Goal: Task Accomplishment & Management: Use online tool/utility

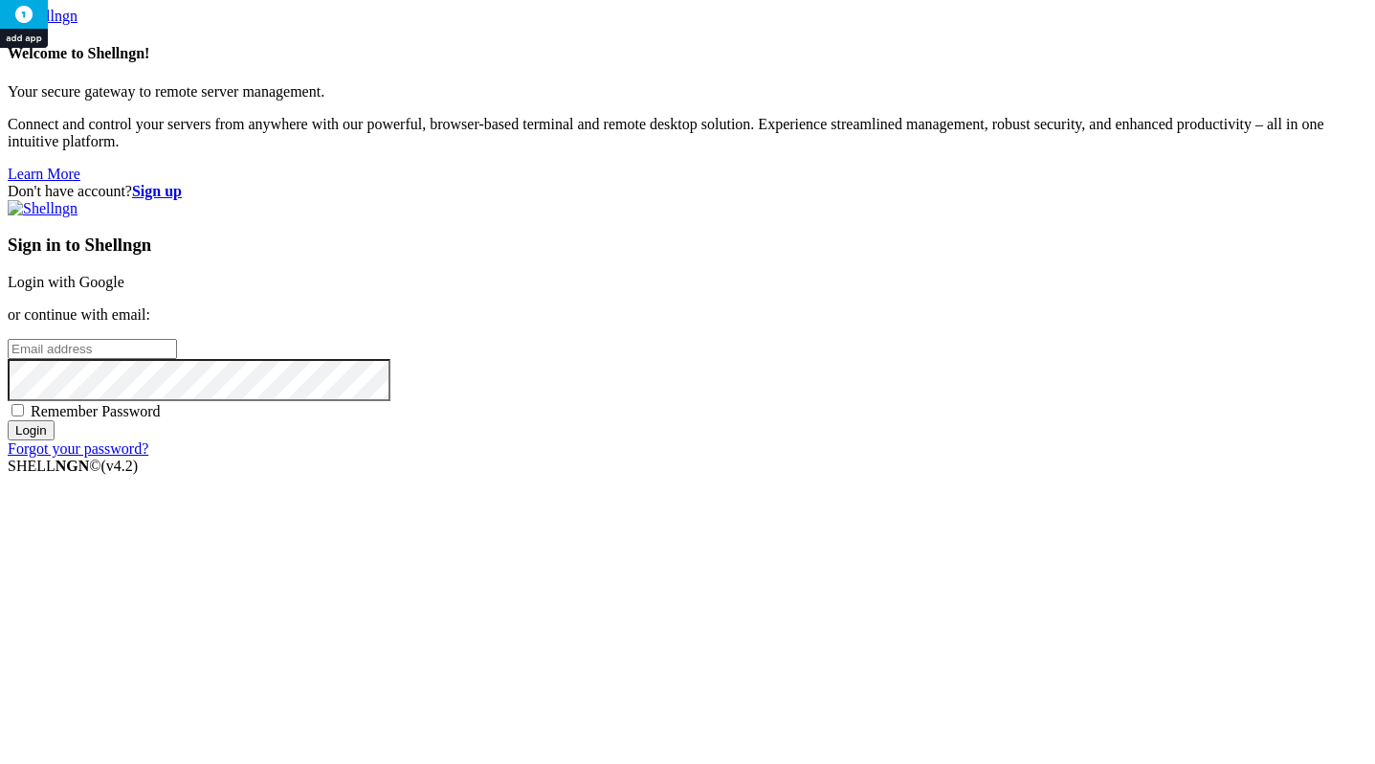
type input "[PERSON_NAME][EMAIL_ADDRESS][DOMAIN_NAME]"
click at [55, 440] on input "Login" at bounding box center [31, 430] width 47 height 20
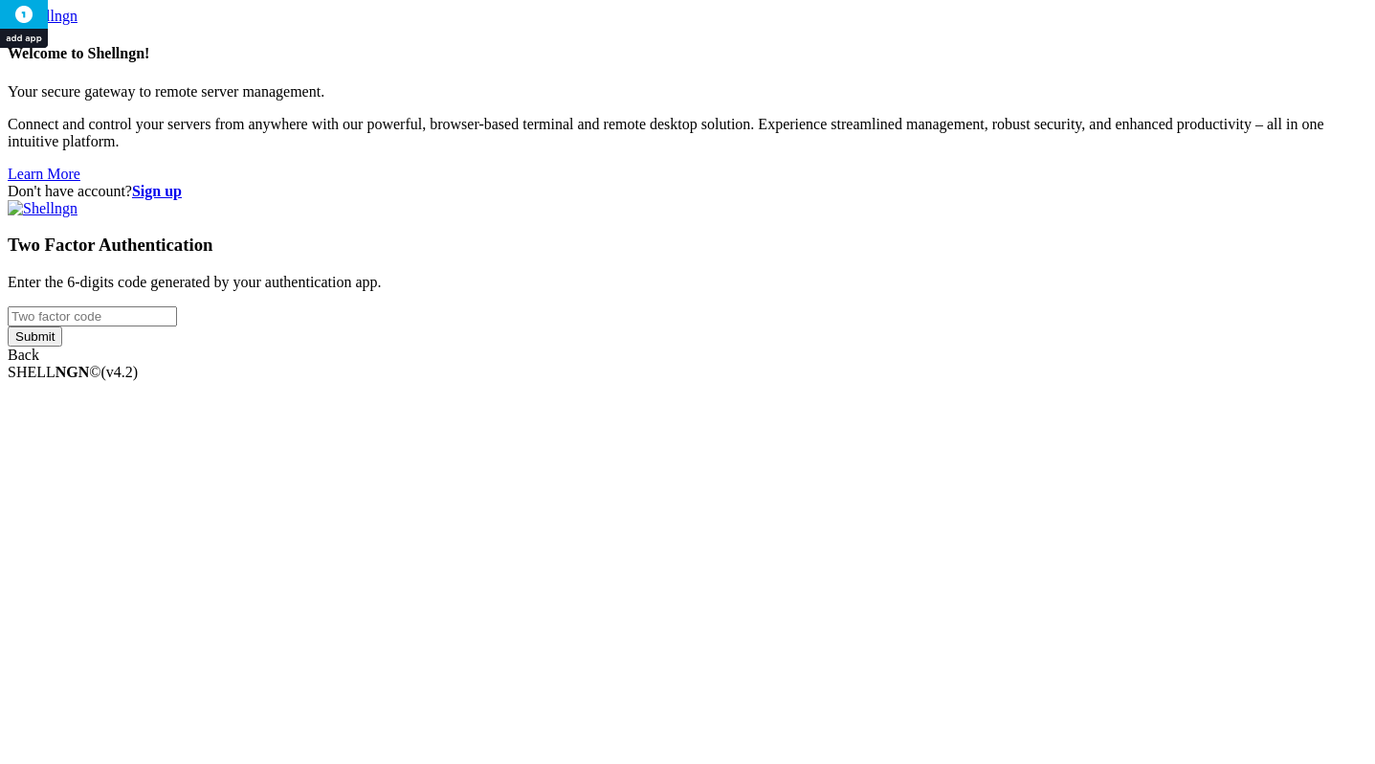
click at [177, 326] on input "number" at bounding box center [92, 316] width 169 height 20
type input "850283"
click at [8, 326] on input "Submit" at bounding box center [35, 336] width 55 height 20
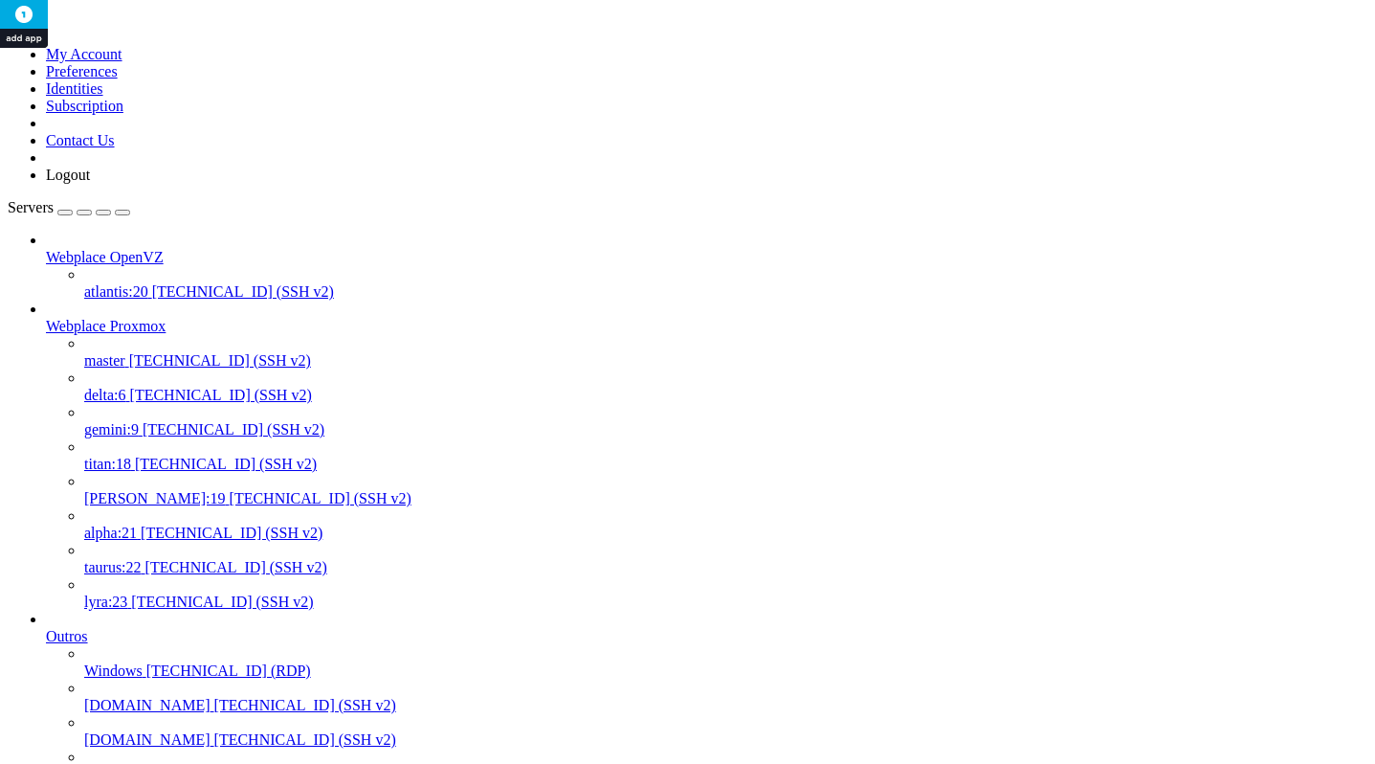
scroll to position [1504, 0]
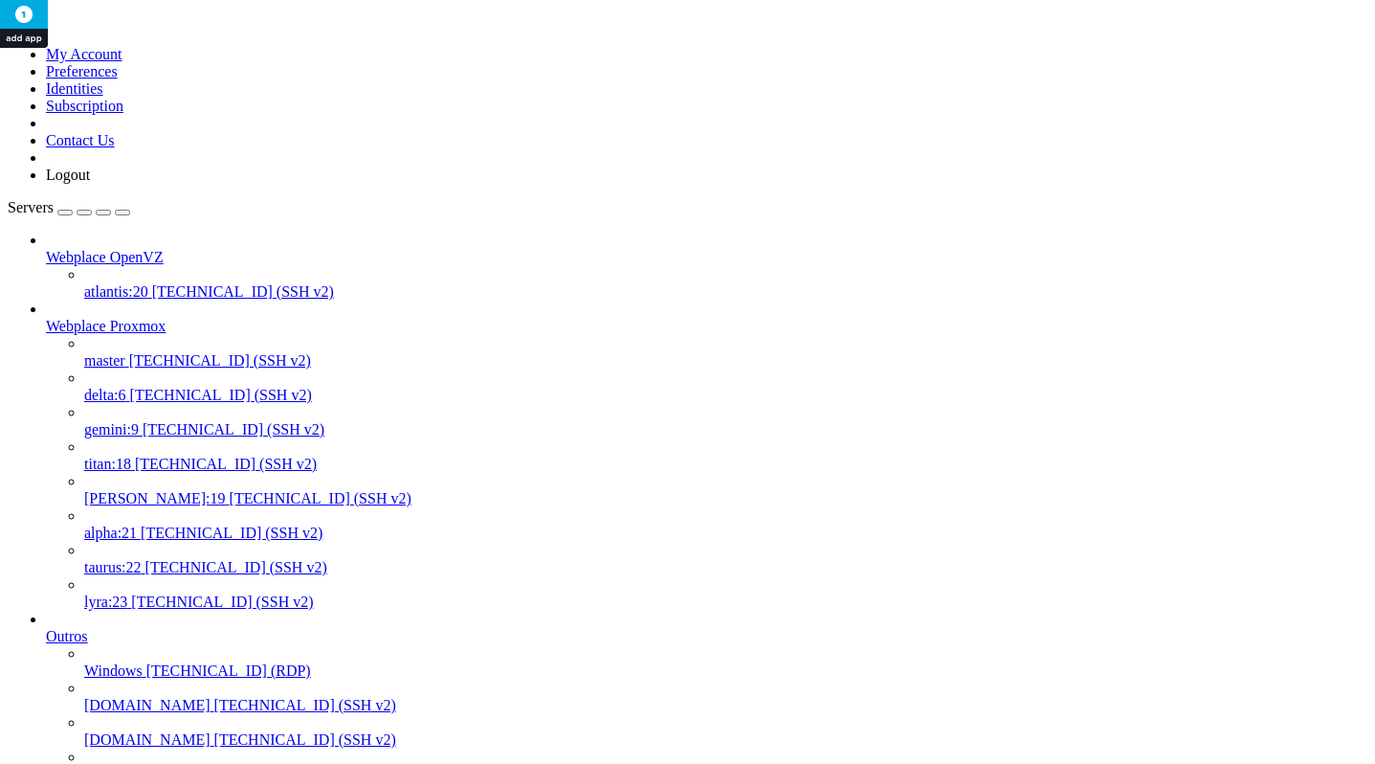
scroll to position [207, 0]
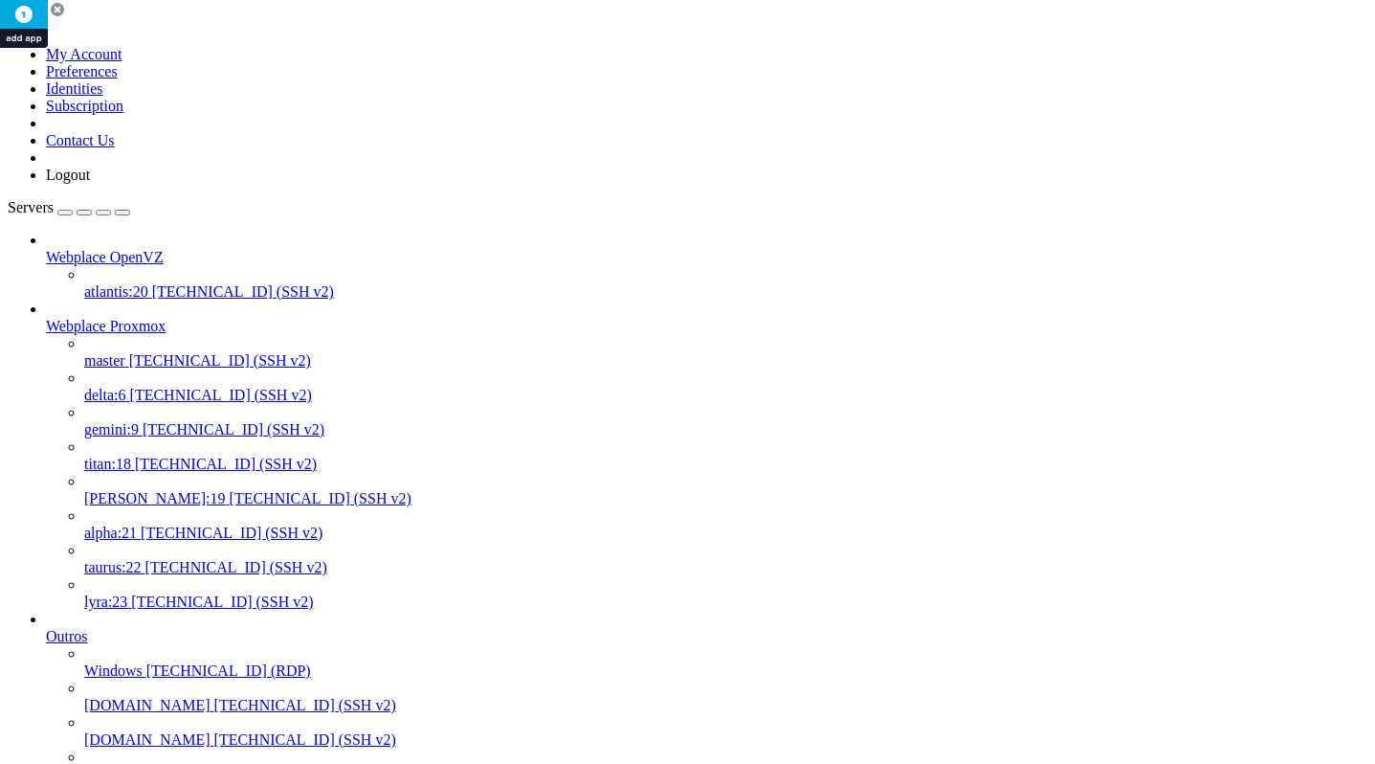
scroll to position [0, 0]
drag, startPoint x: 385, startPoint y: 3370, endPoint x: 16, endPoint y: 3007, distance: 517.8
copy div "root@node401:~# pvecm status Cluster information ------------------- Name: Webp…"
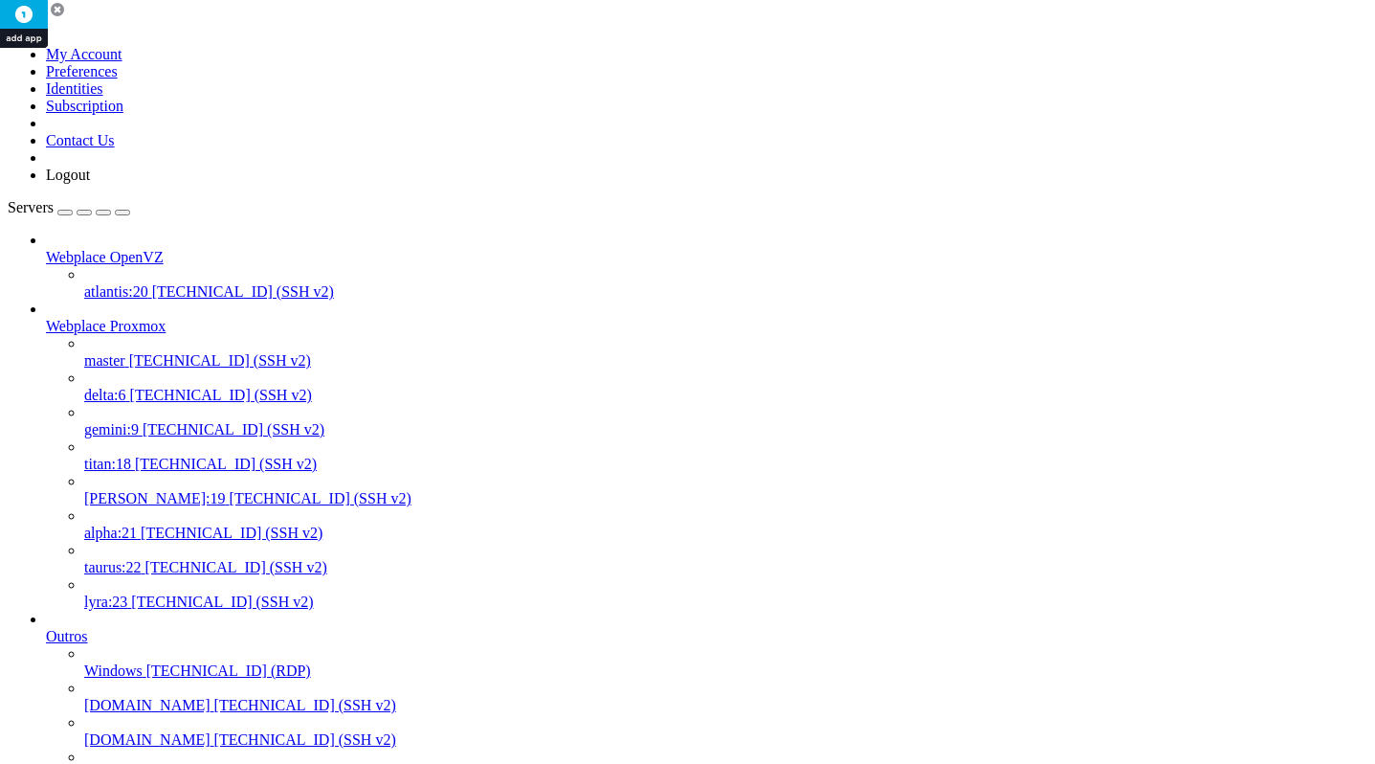
drag, startPoint x: 391, startPoint y: 4082, endPoint x: 10, endPoint y: 3493, distance: 702.0
copy div "root@node402:~# pvecm status Cluster information ------------------- Name: Webp…"
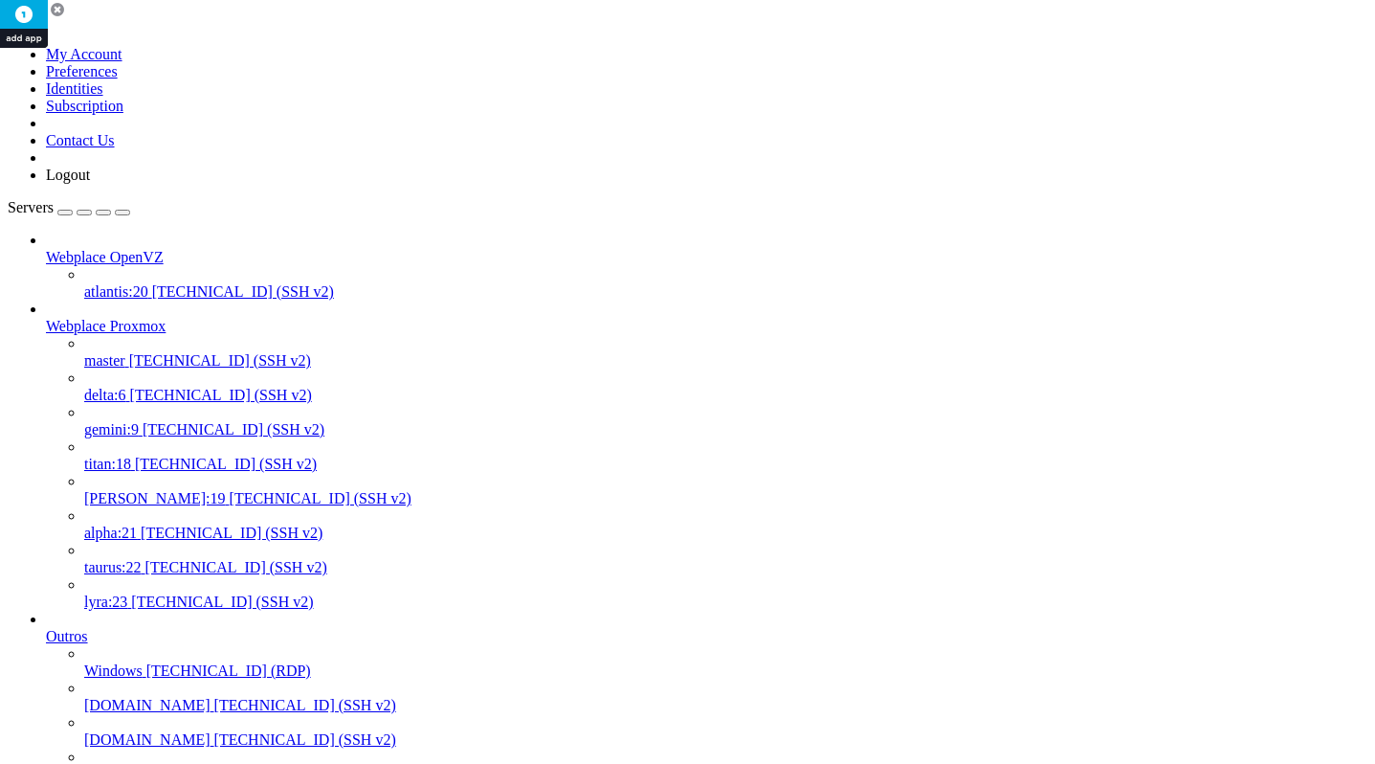
scroll to position [14, 0]
drag, startPoint x: 516, startPoint y: 2855, endPoint x: 2, endPoint y: 2754, distance: 523.9
copy div "root@node401:~# ping [TECHNICAL_ID] PING [TECHNICAL_ID] ([TECHNICAL_ID]) 56(84)…"
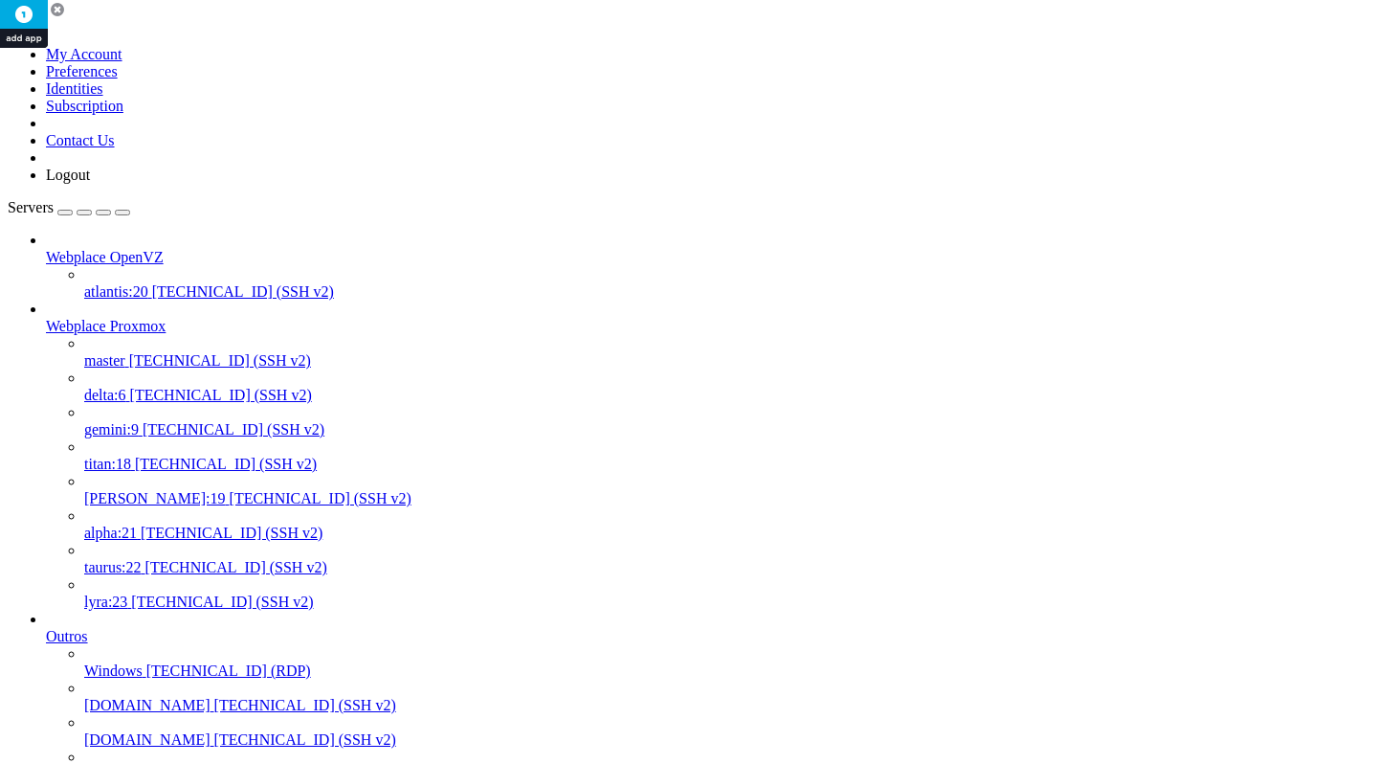
drag, startPoint x: 963, startPoint y: 3300, endPoint x: 949, endPoint y: 3292, distance: 16.7
drag, startPoint x: 997, startPoint y: 3292, endPoint x: 15, endPoint y: 2930, distance: 1046.6
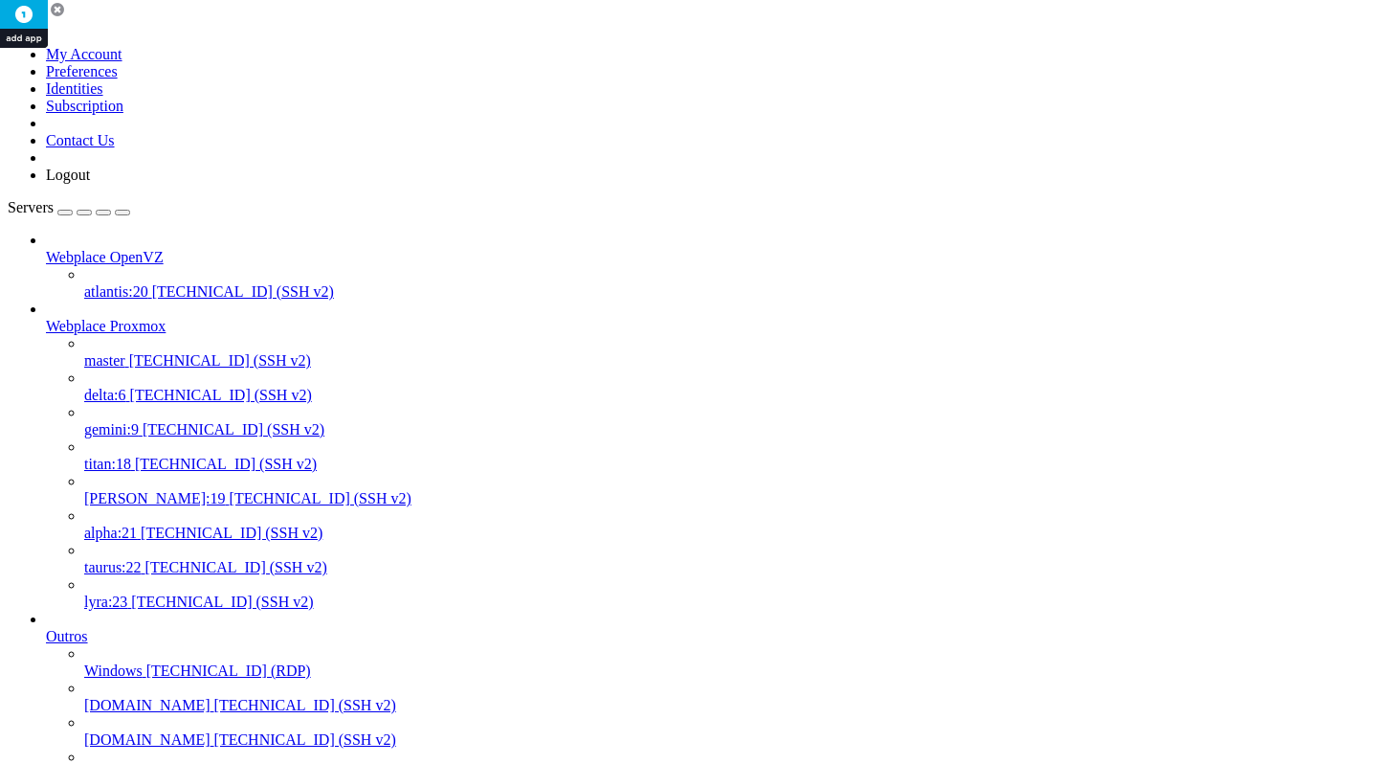
copy div "lore@ipsu650:~# dolorsita consec adipisci ● elitsedd.eiusmod - Temporin Utlabor…"
drag, startPoint x: 70, startPoint y: 3345, endPoint x: 12, endPoint y: 2770, distance: 578.1
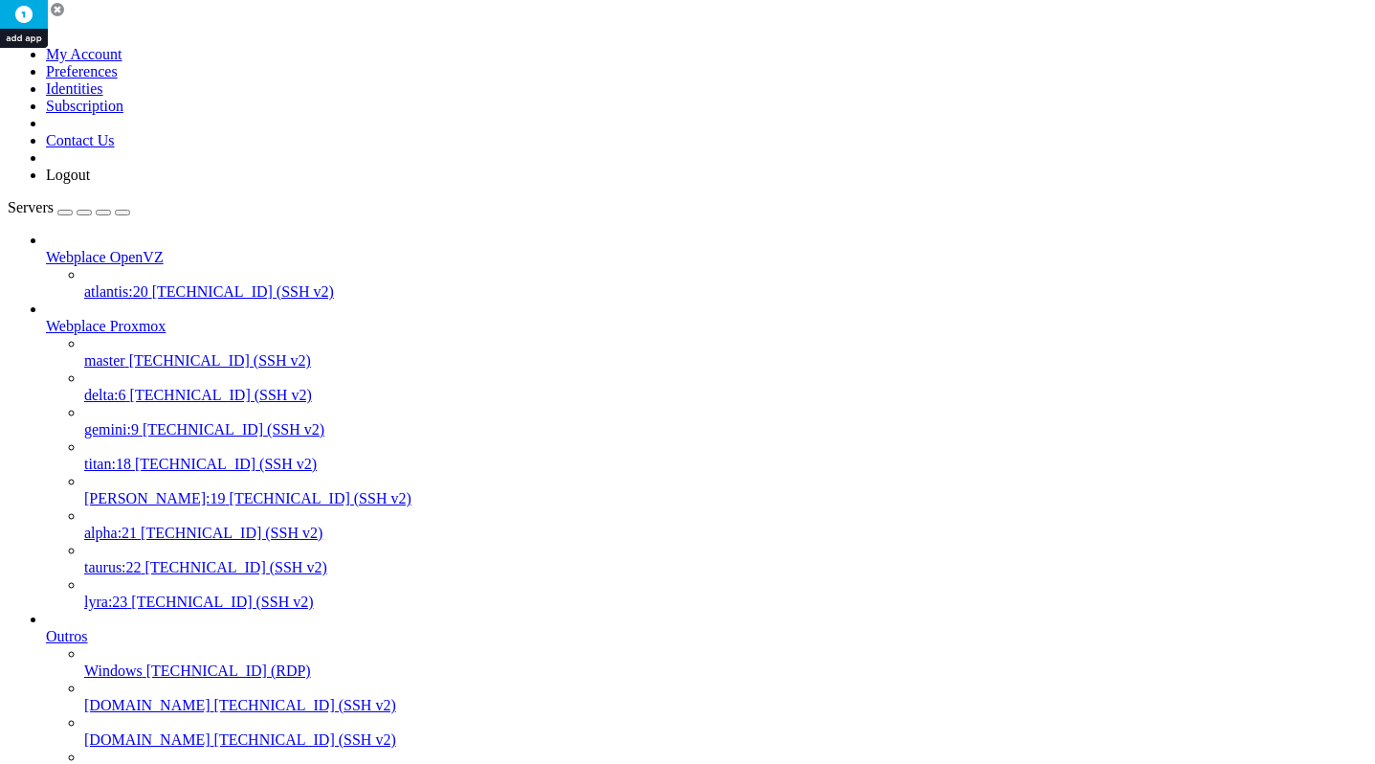
copy div "root@node401:~# cat /etc/pve/corosync.conf logging { debug: off to_syslog: yes …"
drag, startPoint x: 411, startPoint y: 3127, endPoint x: 9, endPoint y: 2770, distance: 537.7
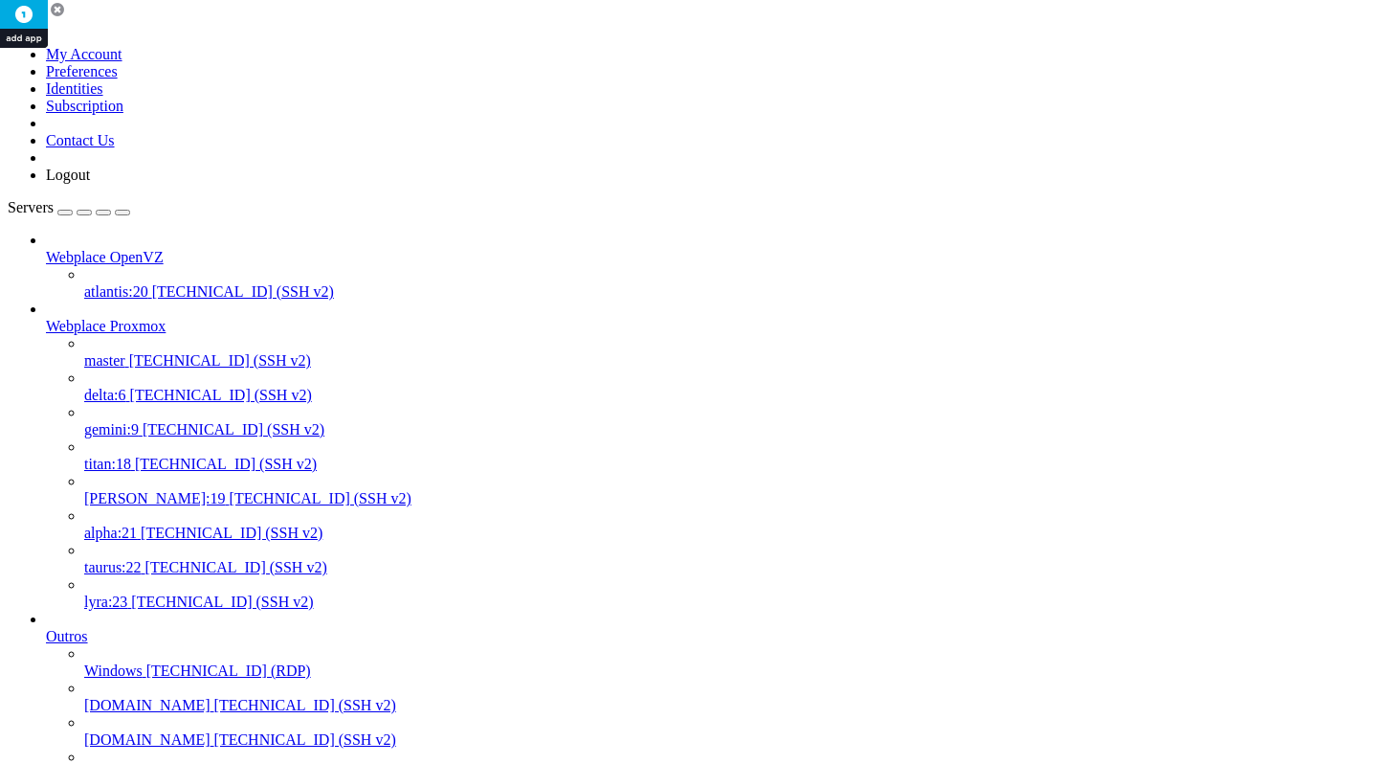
copy div "root@node401:~# ip -br a lo UNKNOWN [URL] [TECHNICAL_ID] eno1 UP eno2 UP bond0 …"
drag, startPoint x: 952, startPoint y: 3152, endPoint x: 15, endPoint y: 3137, distance: 937.2
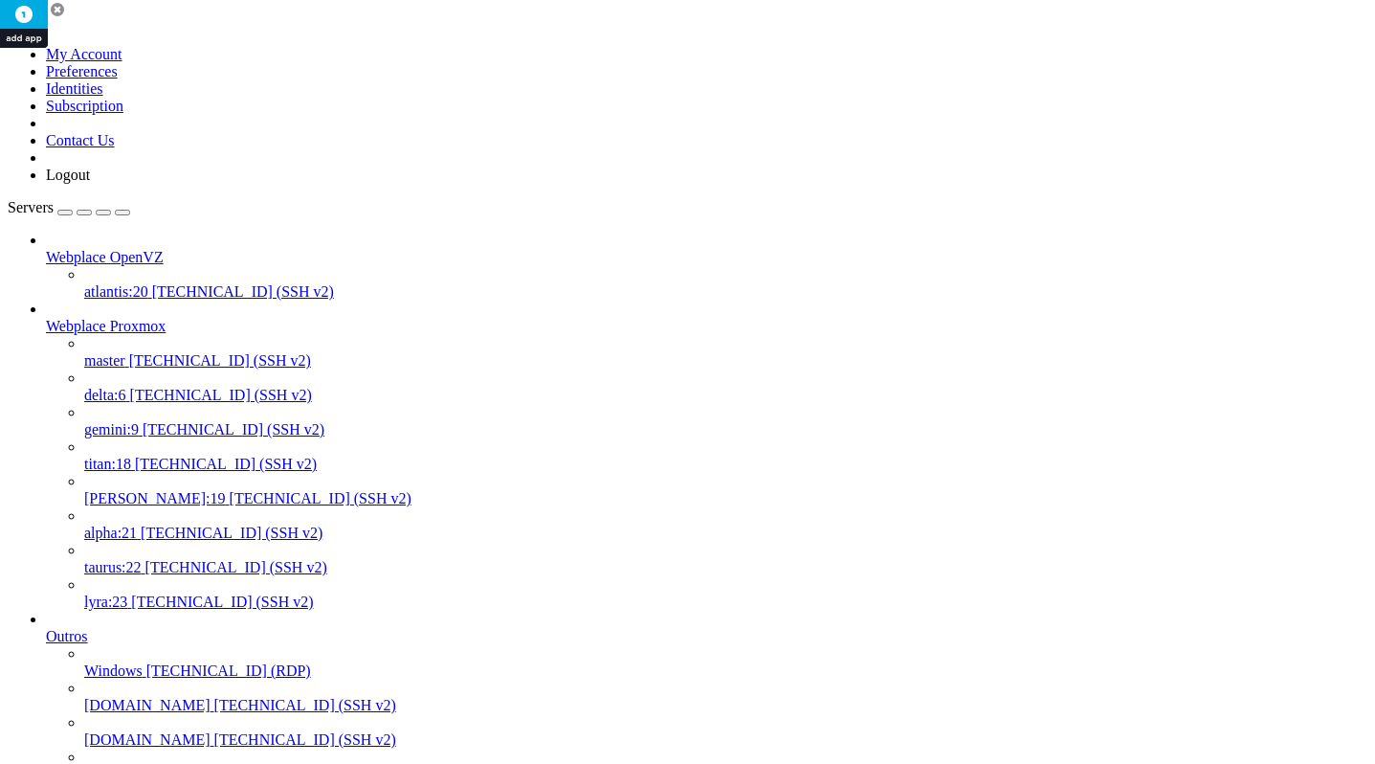
copy div "root@node401:~# ss -ulpn | grep 5405 UNCONN 12407040 21760 [TECHNICAL_ID] [TECH…"
drag, startPoint x: 950, startPoint y: 3155, endPoint x: 16, endPoint y: 3138, distance: 934.4
copy div "root@node401:~# ss -ulpn | grep 5405 UNCONN 12407040 21760 [TECHNICAL_ID] [TECH…"
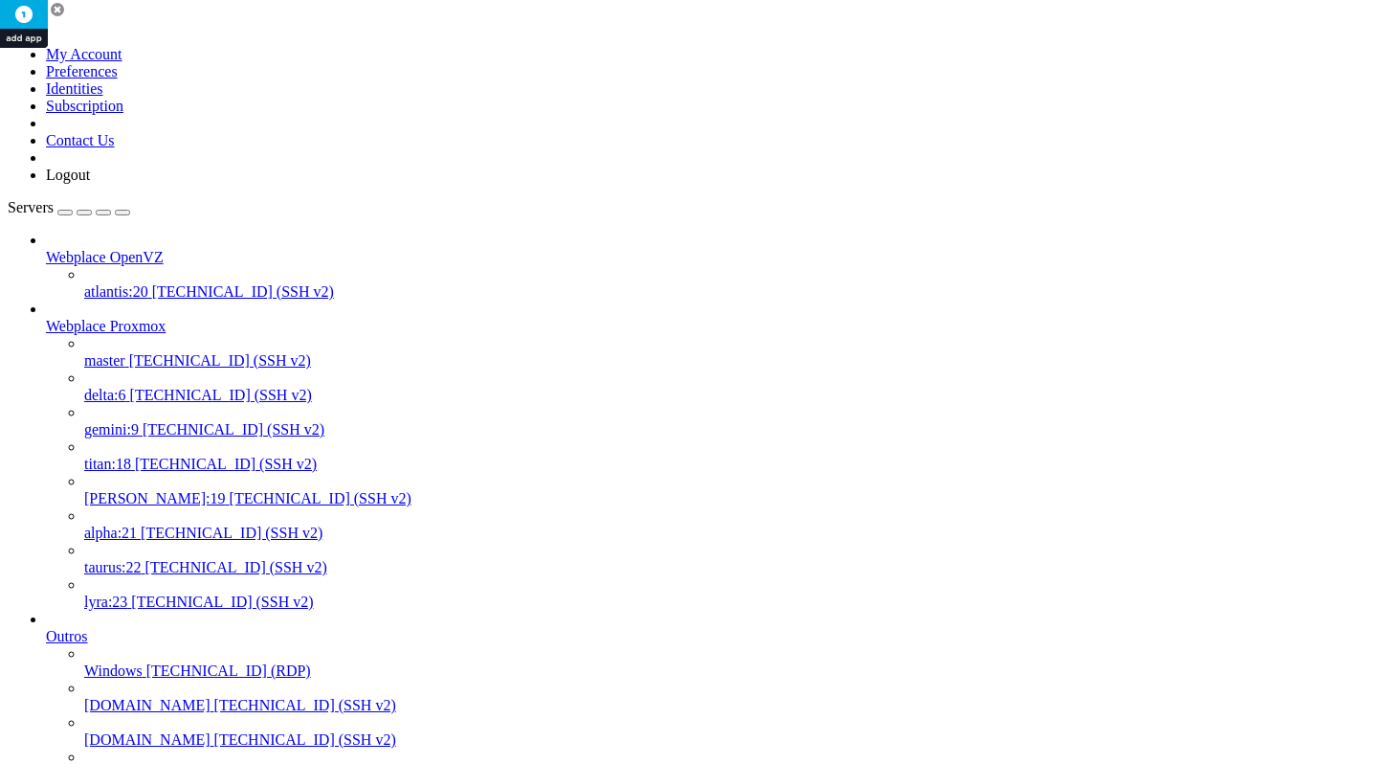
scroll to position [8, 0]
drag, startPoint x: 785, startPoint y: 3507, endPoint x: 12, endPoint y: 3494, distance: 772.6
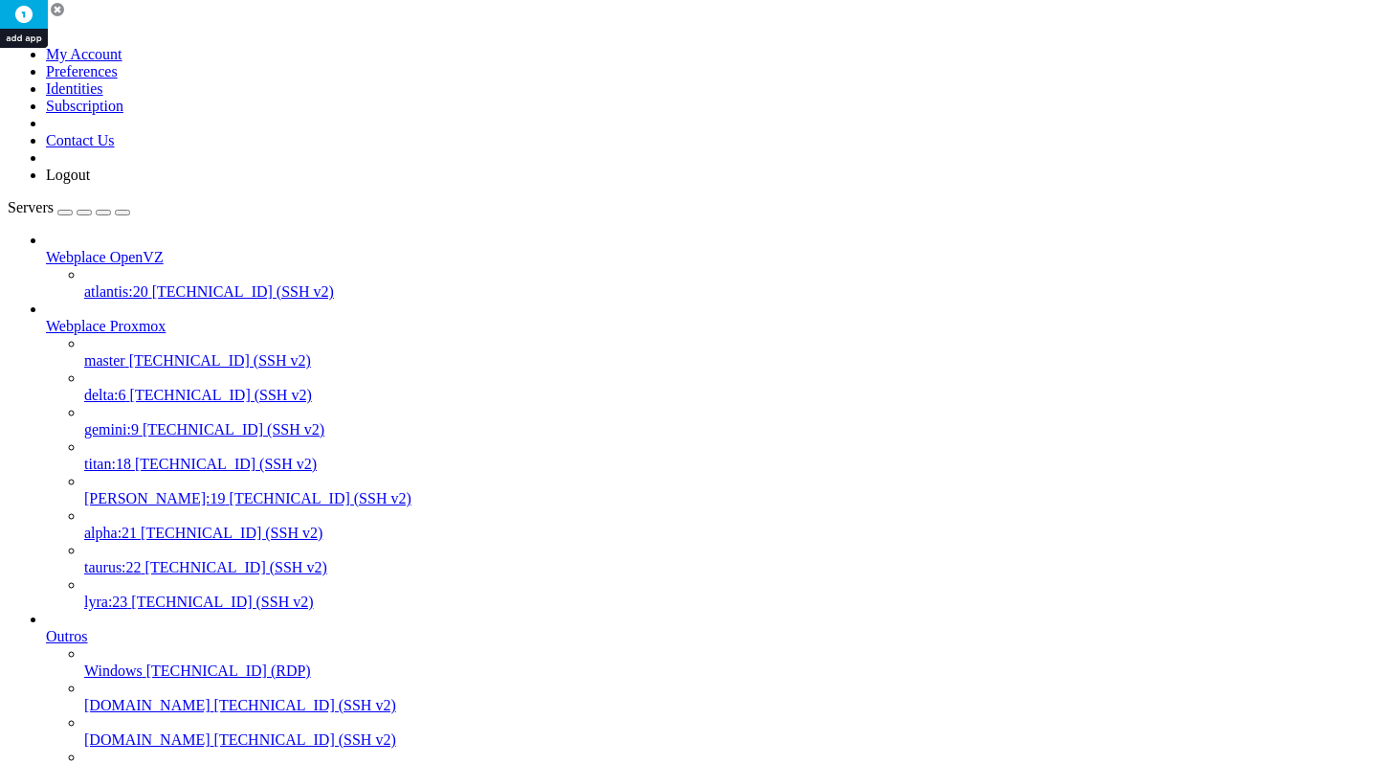
copy div "root@node402:~# ss -ulpn | grep 5405 UNCONN 175104 15360 [TECHNICAL_ID] [TECHNI…"
drag, startPoint x: 436, startPoint y: 3360, endPoint x: 18, endPoint y: 3119, distance: 482.4
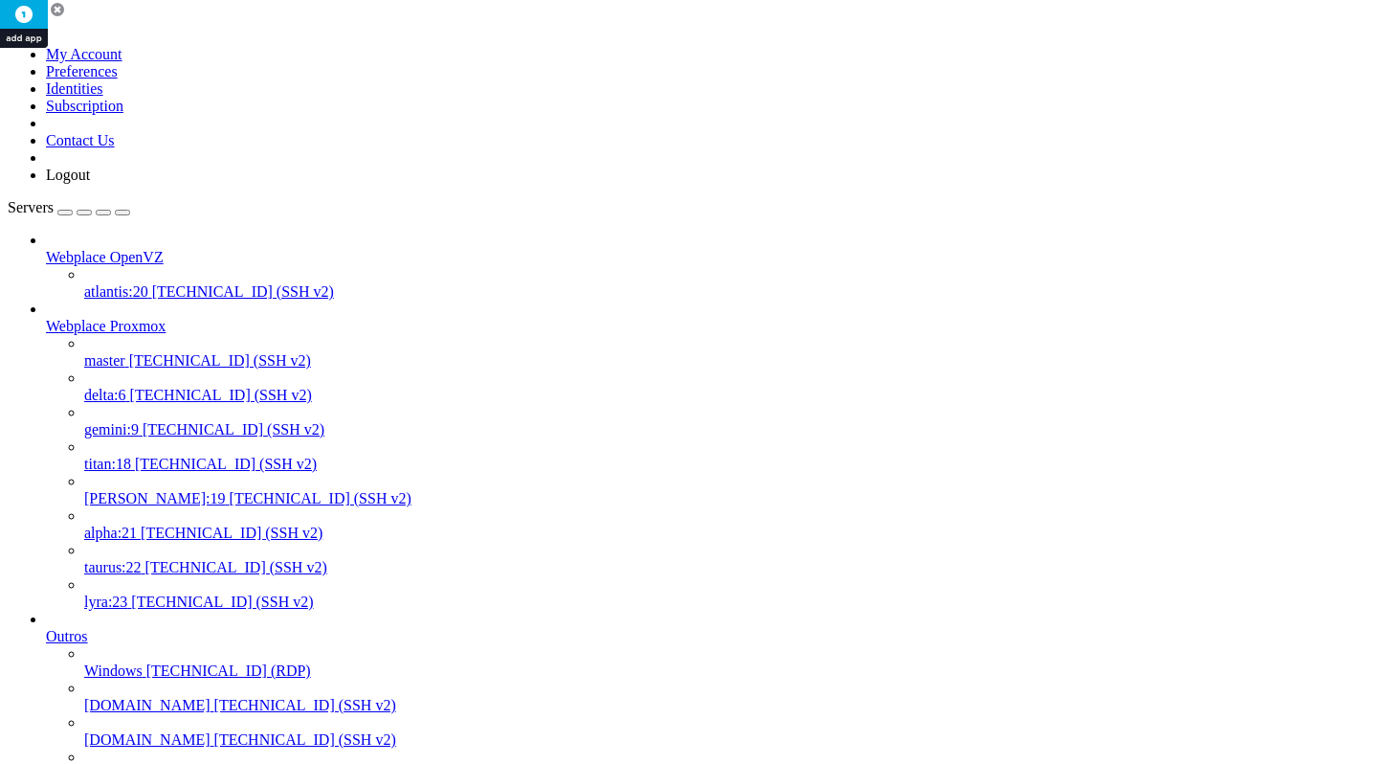
copy div "root@node401:~# corosync-cfgtool -s Local node ID 5, transport knet LINK ID 0 u…"
drag, startPoint x: 384, startPoint y: 3365, endPoint x: 17, endPoint y: 2917, distance: 579.6
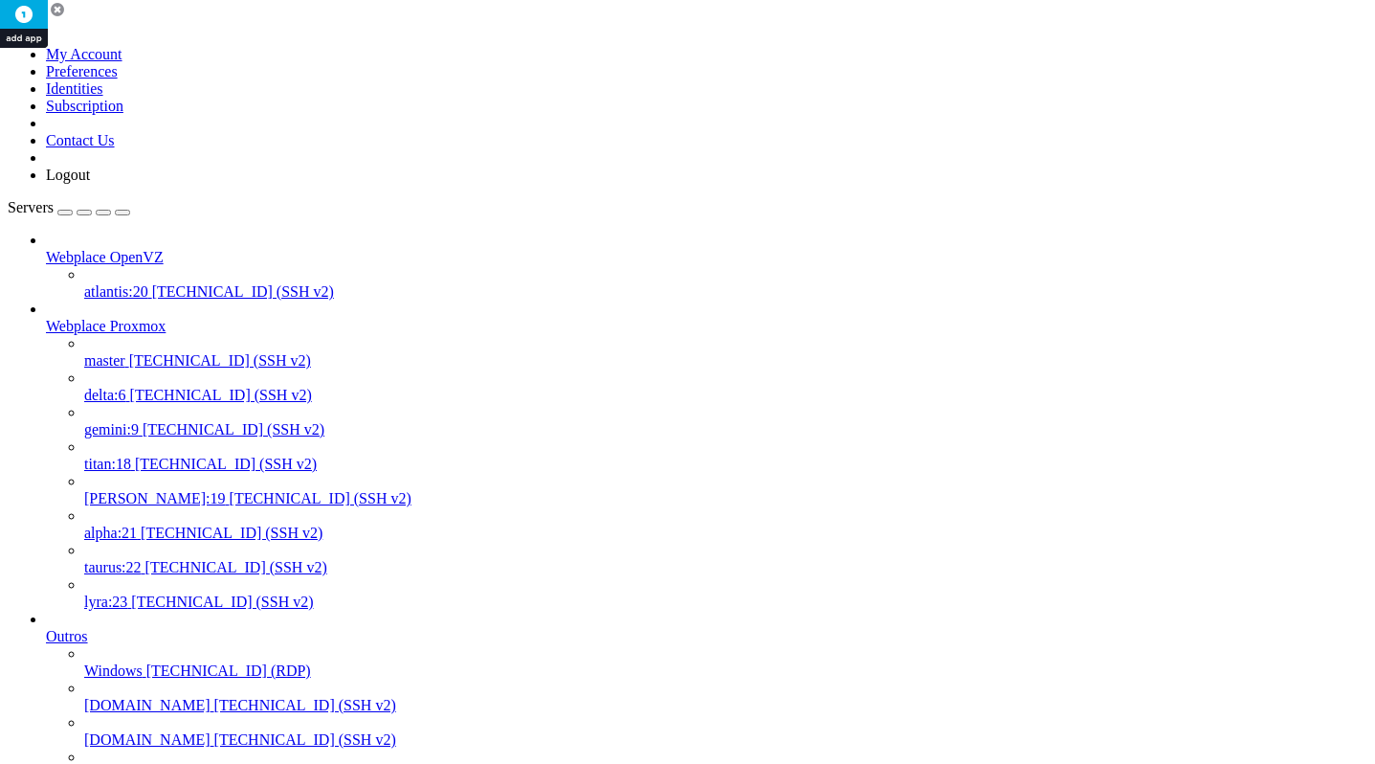
drag, startPoint x: 337, startPoint y: 3357, endPoint x: 14, endPoint y: 2818, distance: 628.1
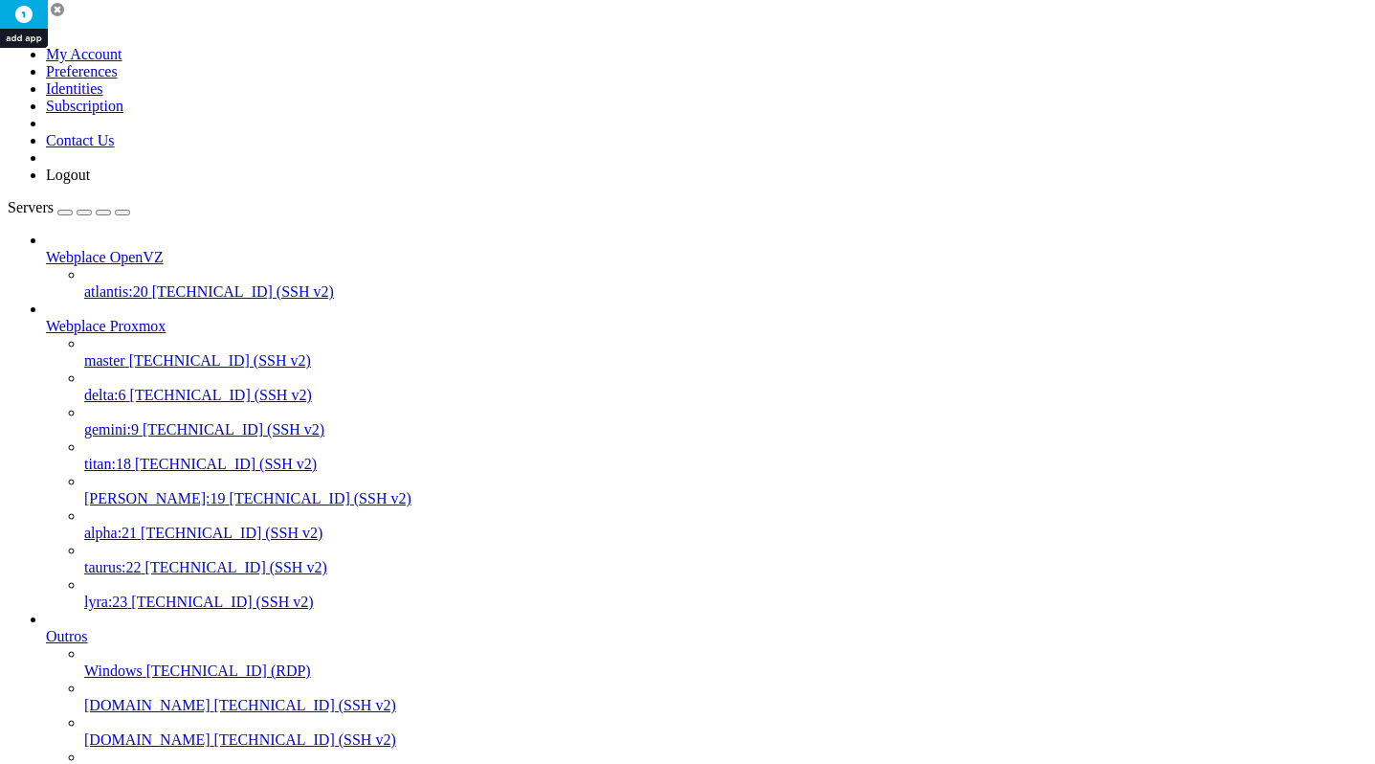
scroll to position [620, 0]
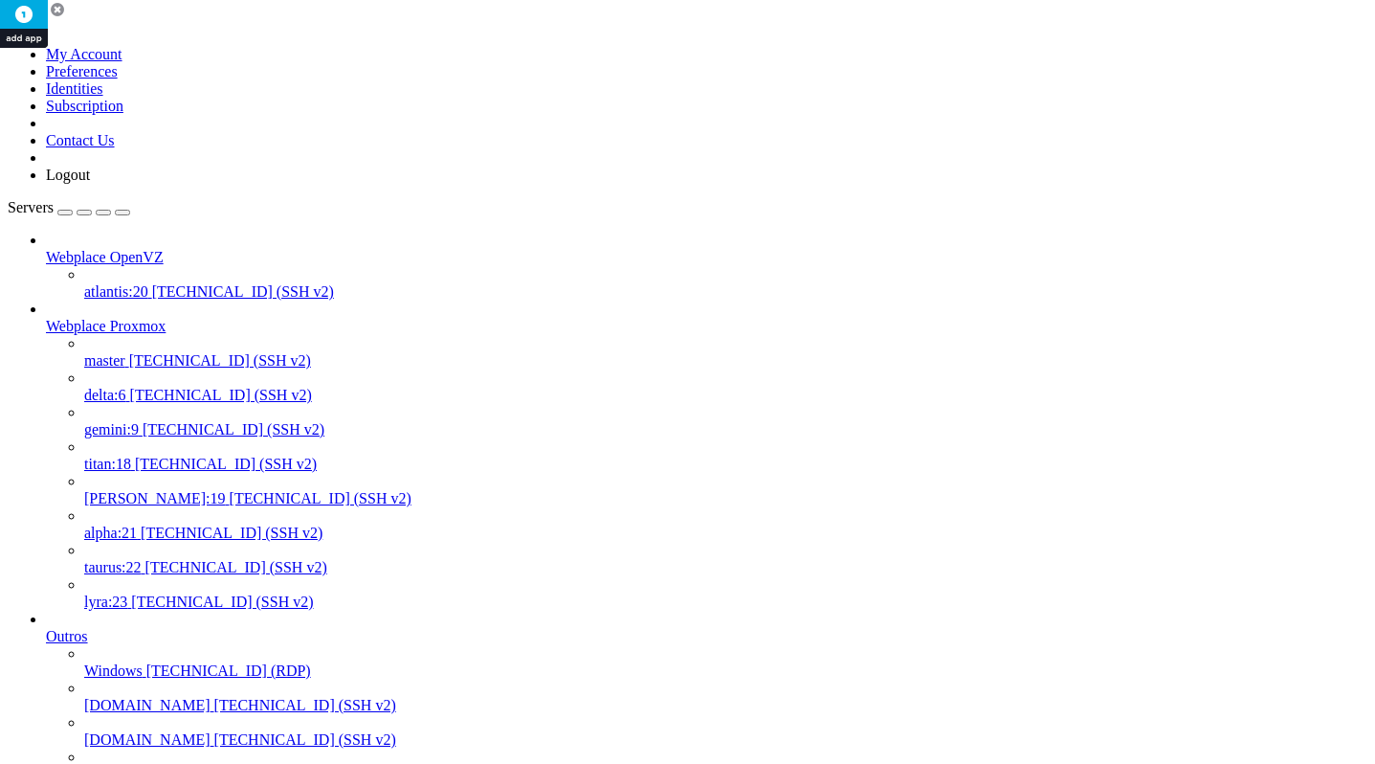
drag, startPoint x: 342, startPoint y: 3318, endPoint x: 3, endPoint y: 2781, distance: 635.0
drag, startPoint x: 333, startPoint y: 3110, endPoint x: 14, endPoint y: 2772, distance: 464.5
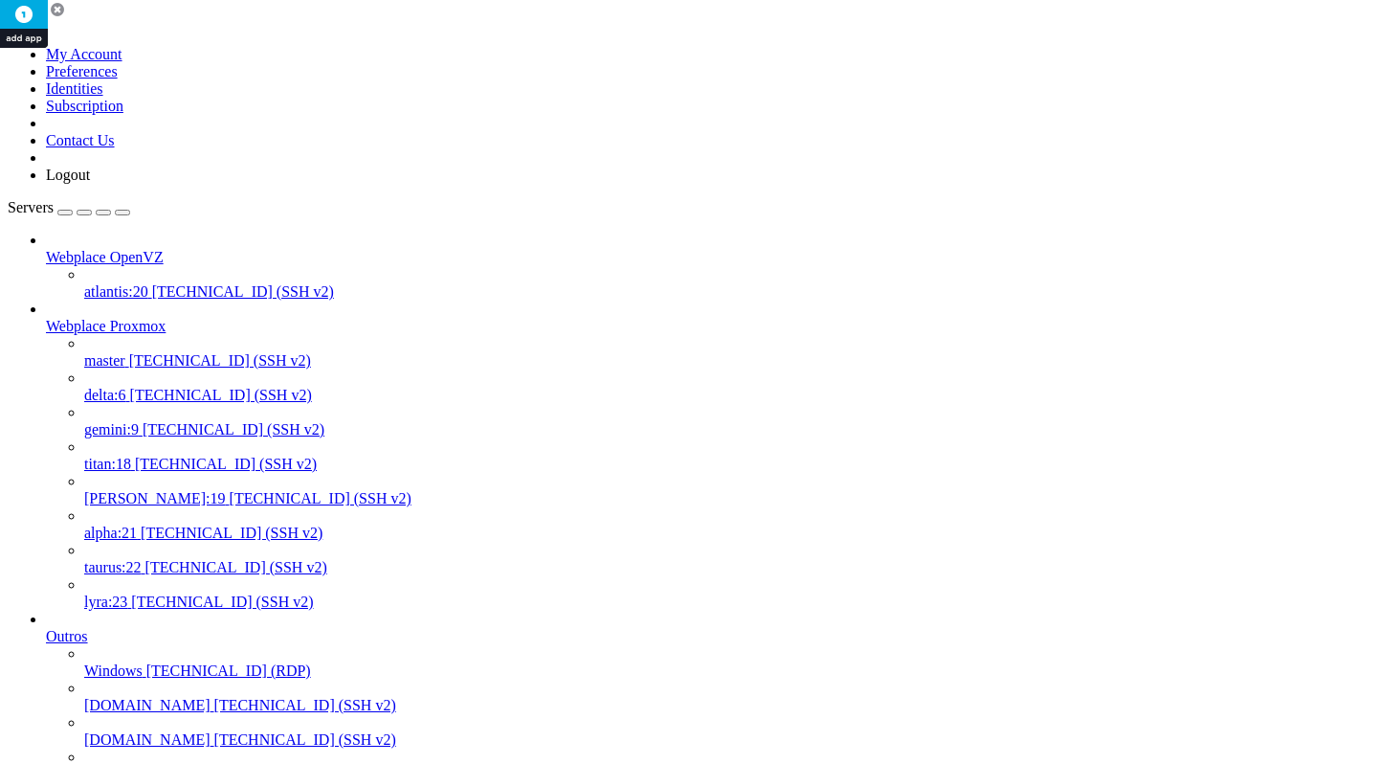
drag, startPoint x: 256, startPoint y: 3324, endPoint x: -31, endPoint y: 2746, distance: 645.1
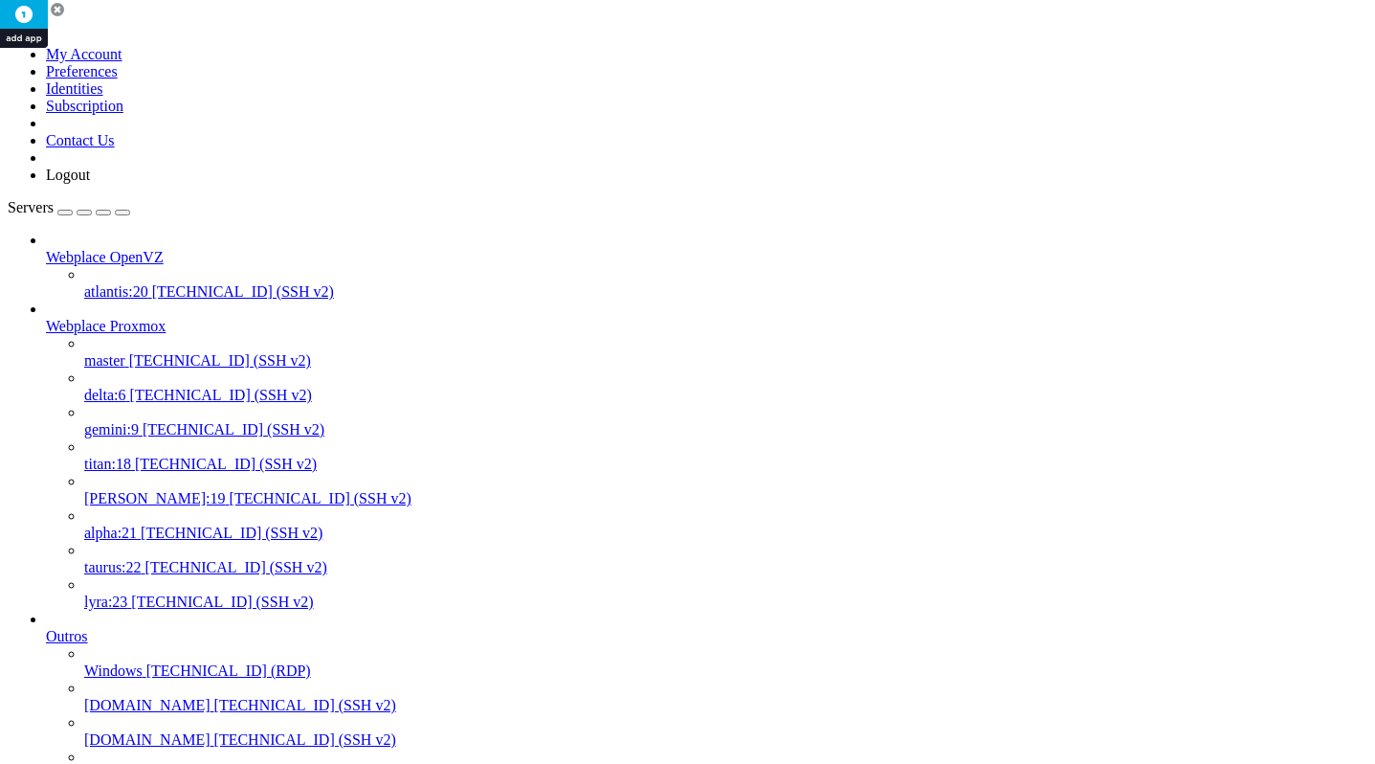
scroll to position [557, 0]
drag, startPoint x: 101, startPoint y: 4082, endPoint x: 8, endPoint y: 3506, distance: 583.8
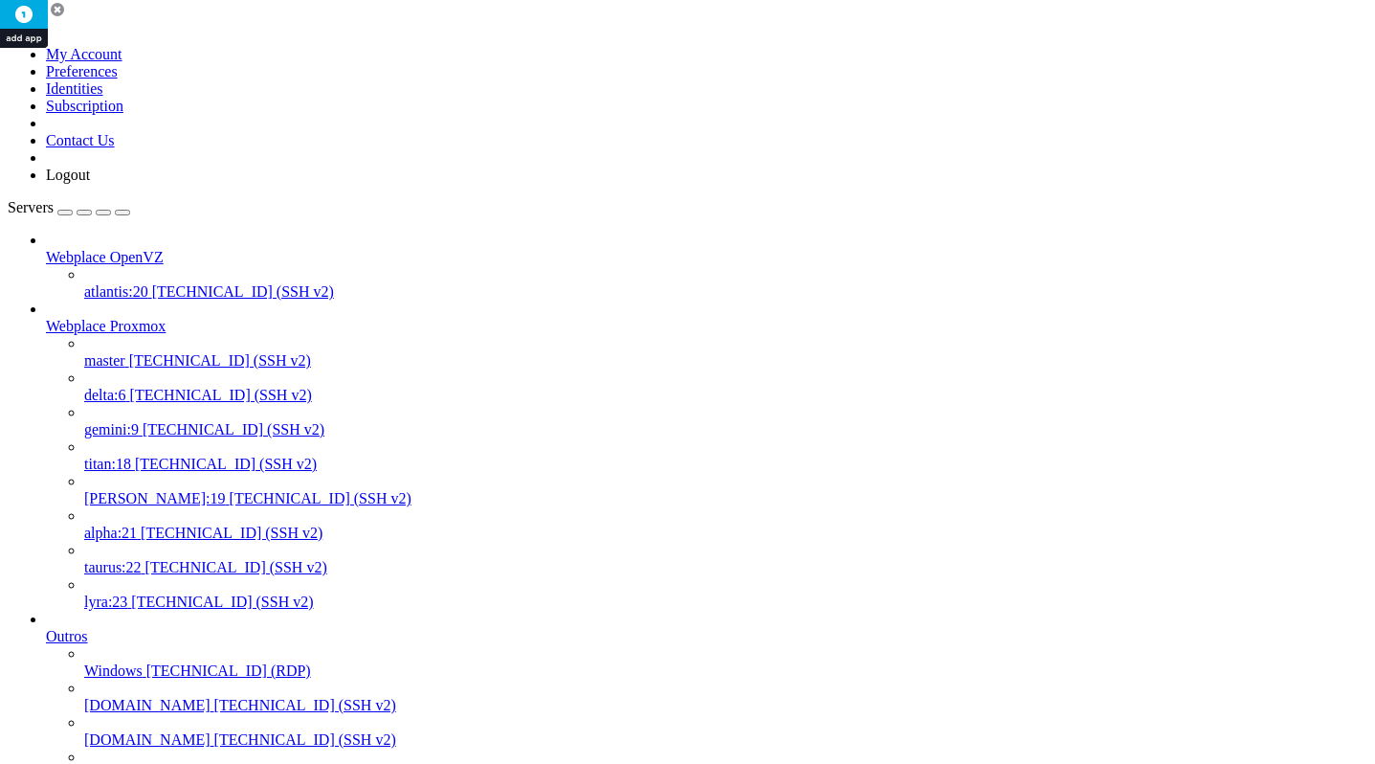
drag, startPoint x: 401, startPoint y: 2887, endPoint x: -5, endPoint y: 2775, distance: 421.0
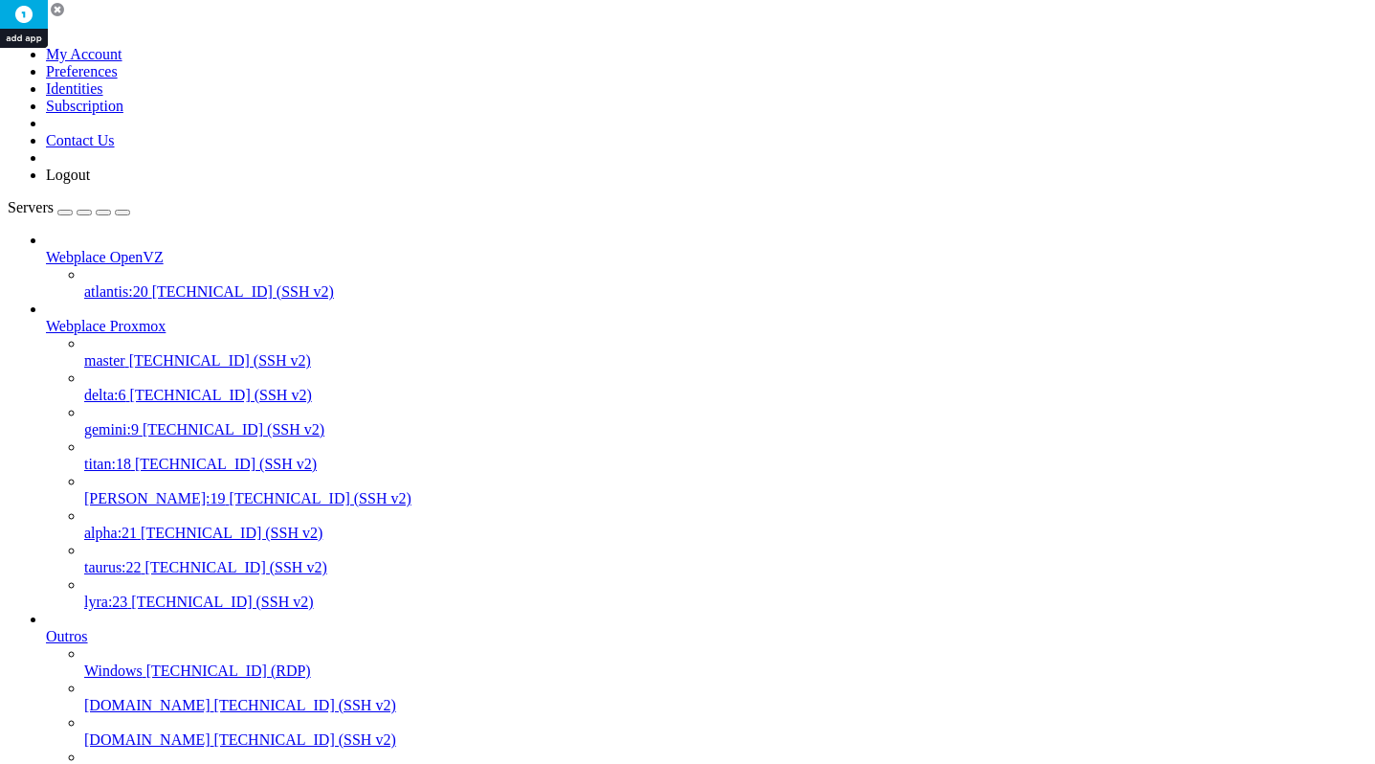
drag, startPoint x: 417, startPoint y: 3129, endPoint x: 16, endPoint y: 3105, distance: 401.8
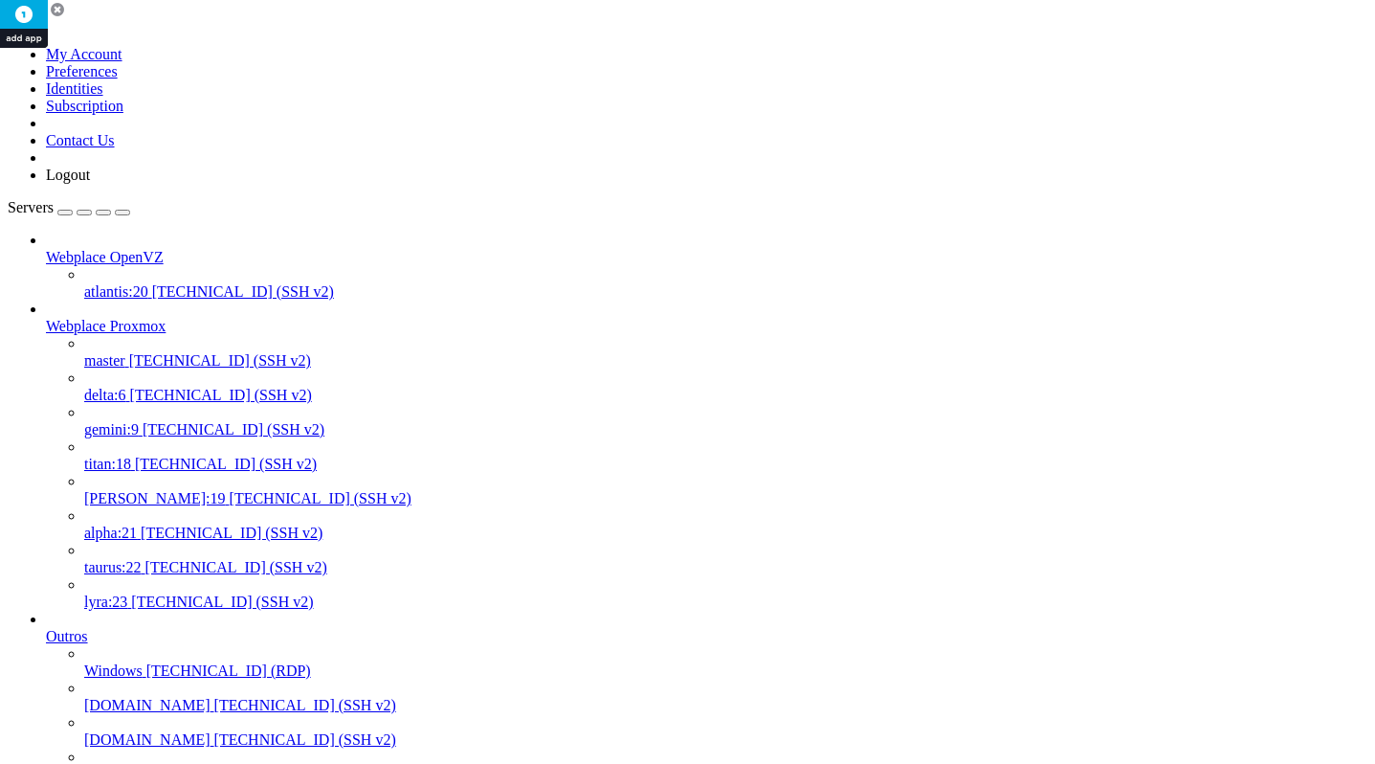
drag, startPoint x: 408, startPoint y: 3625, endPoint x: -3, endPoint y: 3477, distance: 436.3
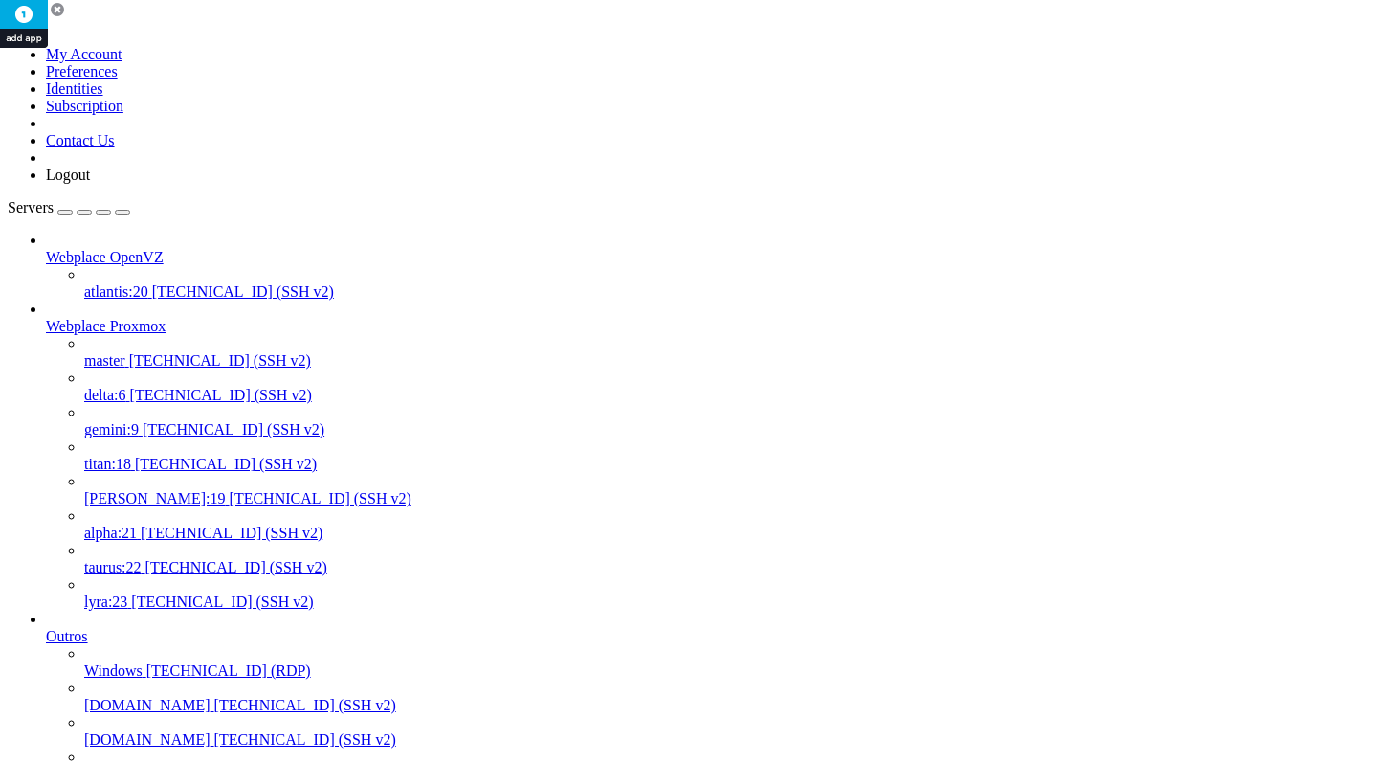
drag, startPoint x: 403, startPoint y: 3671, endPoint x: 16, endPoint y: 3651, distance: 387.2
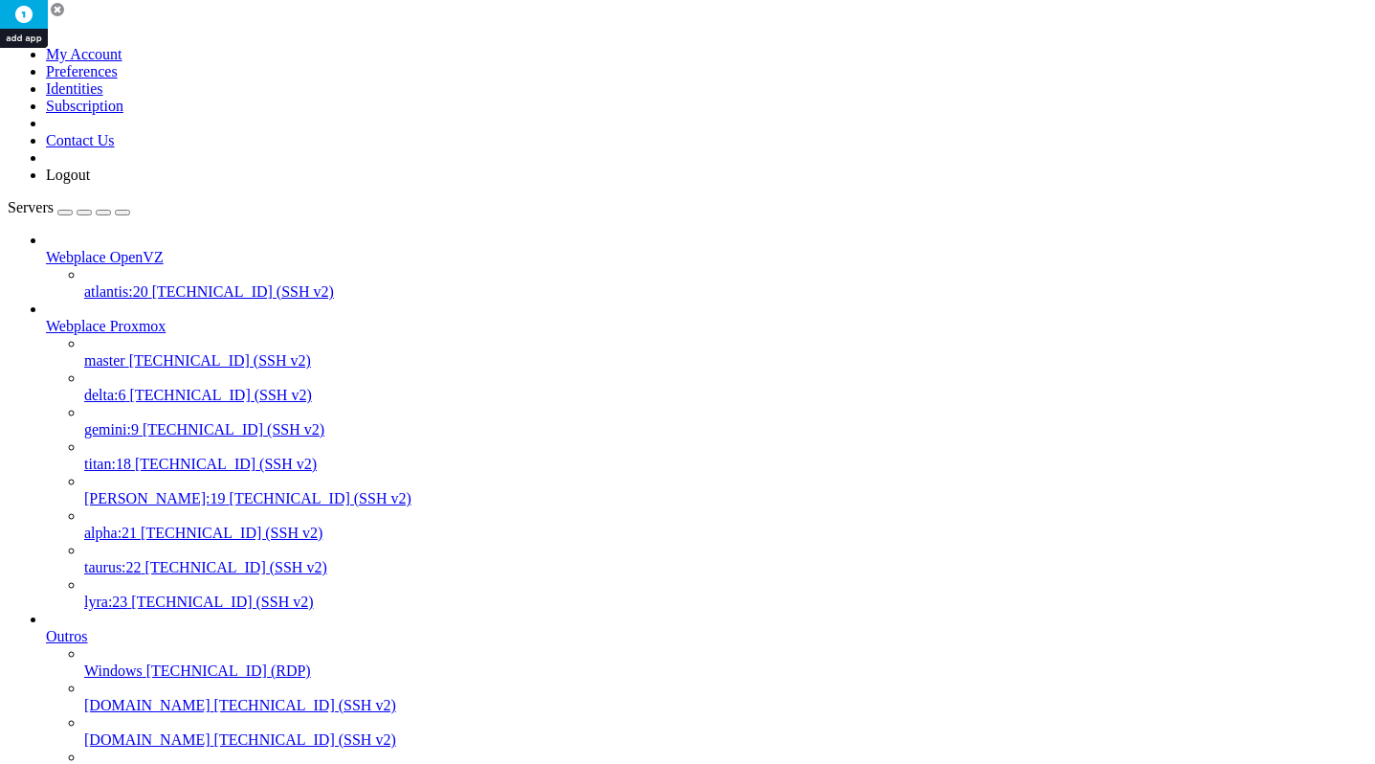
drag, startPoint x: 383, startPoint y: 4084, endPoint x: 16, endPoint y: 3719, distance: 517.8
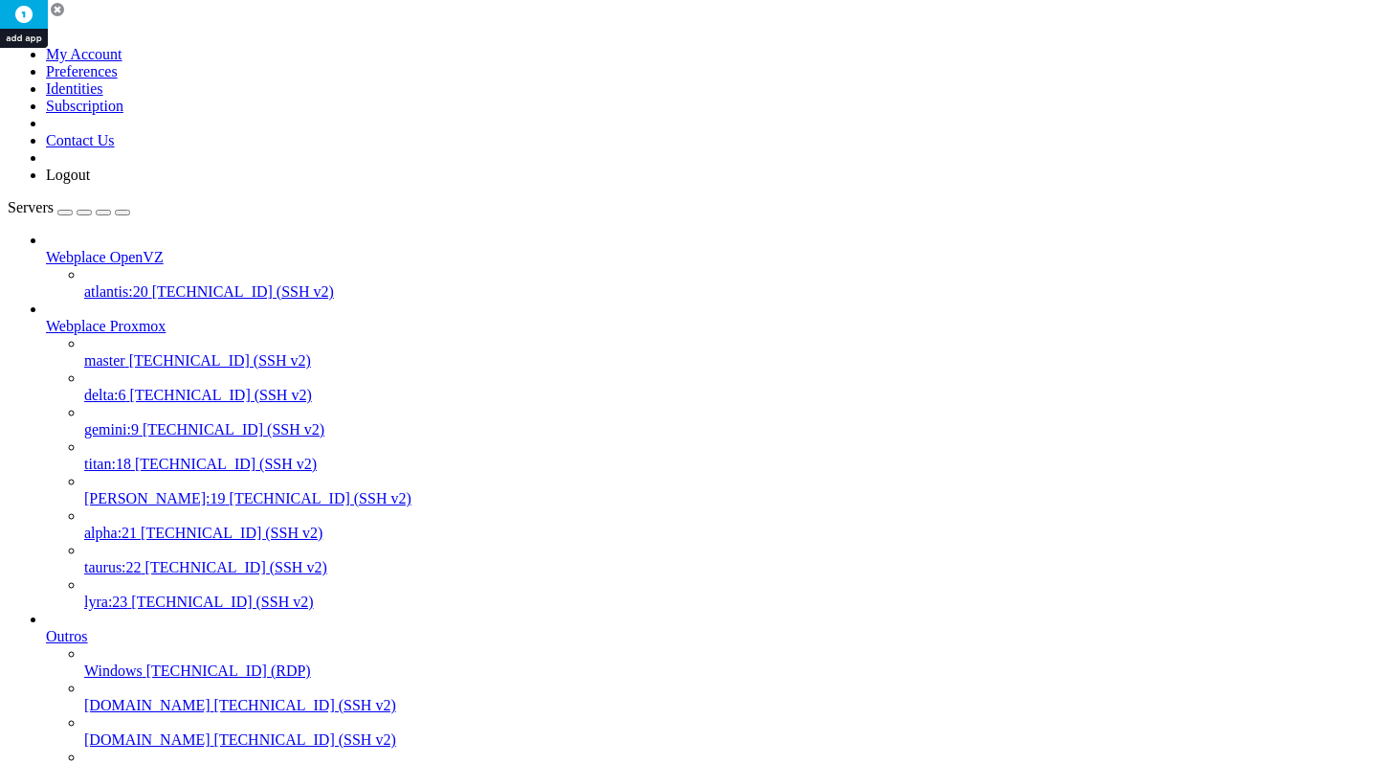
drag, startPoint x: 347, startPoint y: 3361, endPoint x: 15, endPoint y: 2824, distance: 631.4
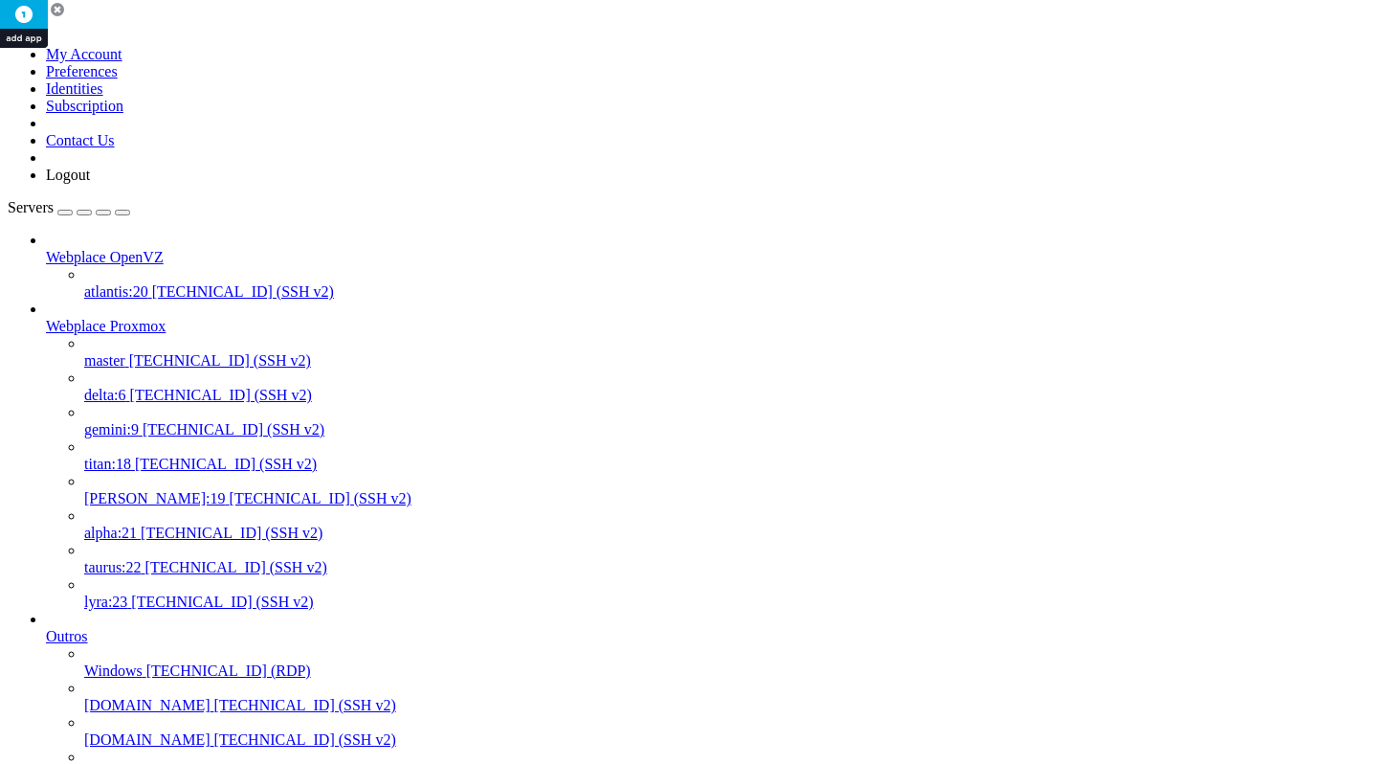
drag, startPoint x: 528, startPoint y: 2791, endPoint x: 4, endPoint y: 2762, distance: 525.3
drag, startPoint x: 520, startPoint y: 2806, endPoint x: 142, endPoint y: 2804, distance: 378.1
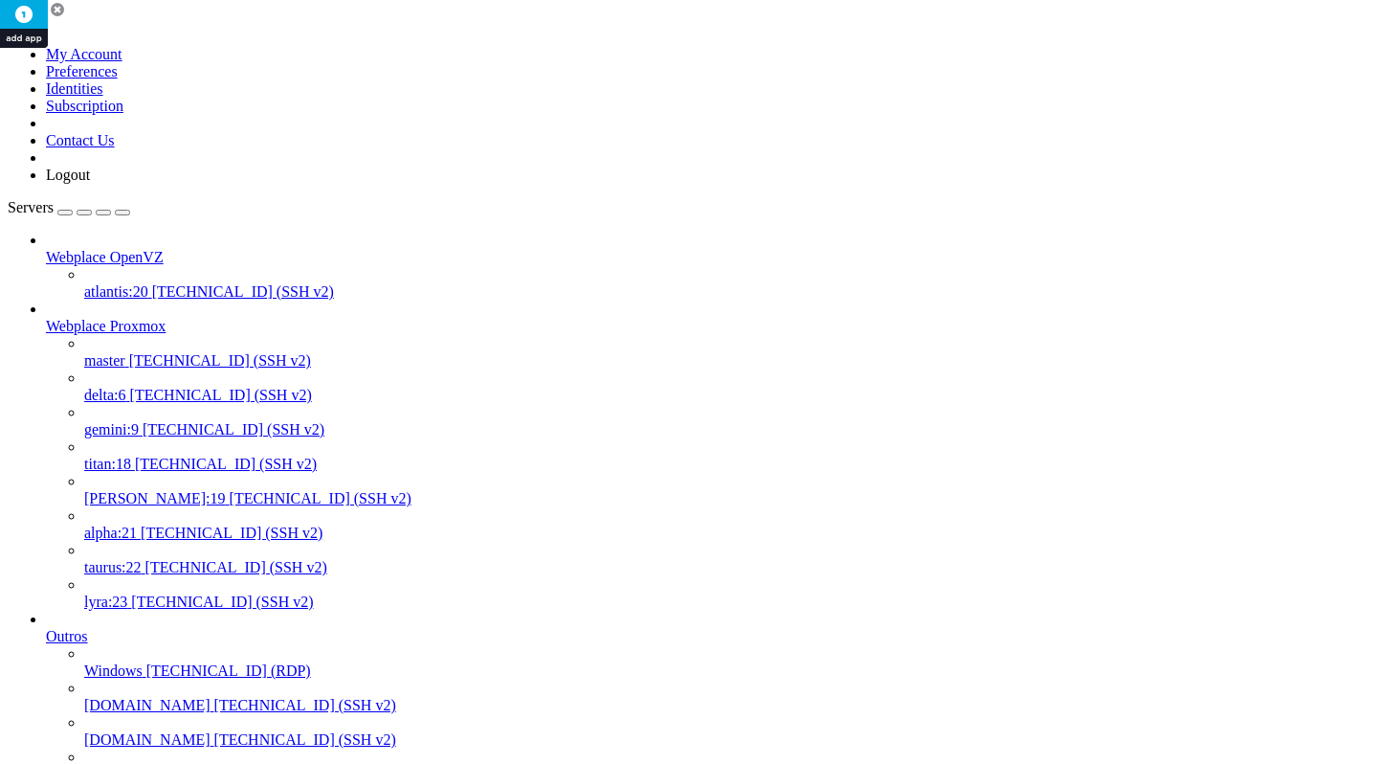
drag, startPoint x: 1001, startPoint y: 3360, endPoint x: 16, endPoint y: 2868, distance: 1101.0
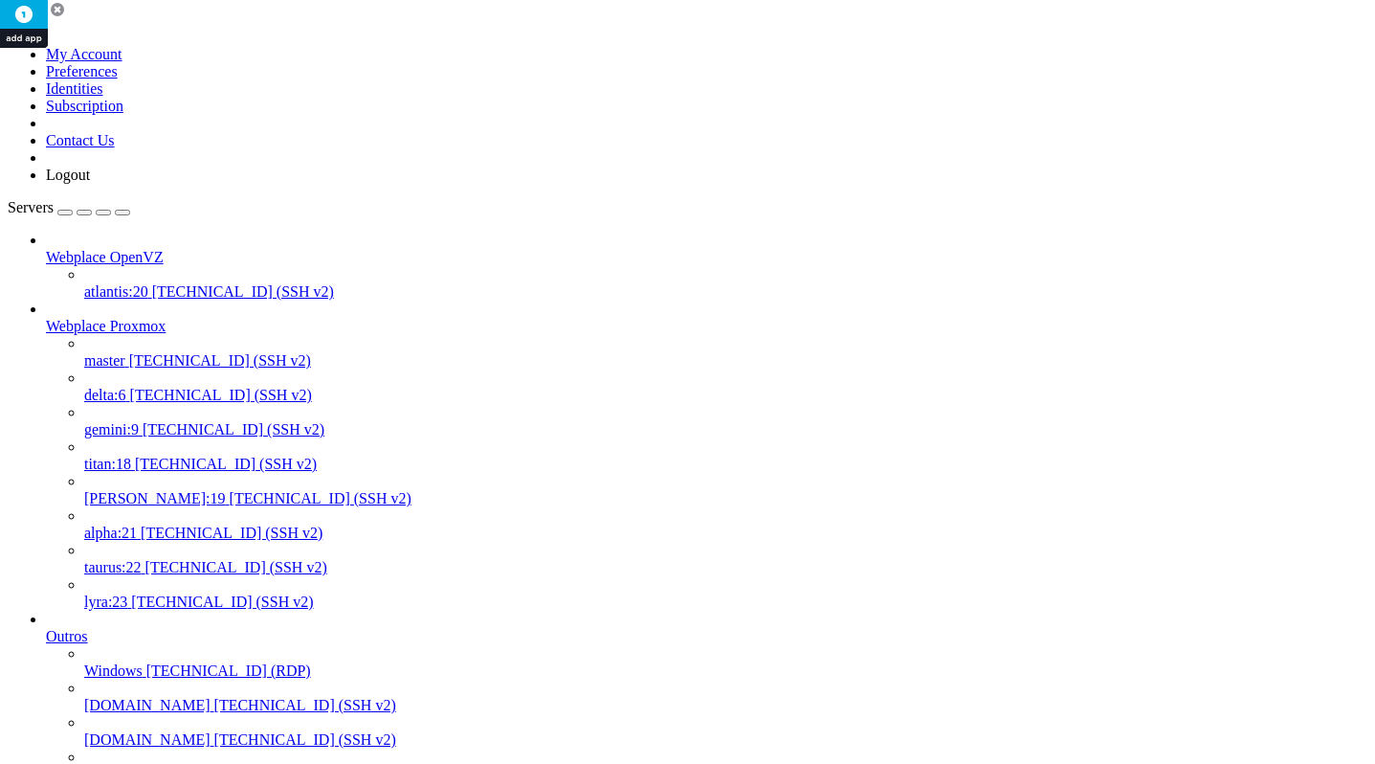
drag, startPoint x: 252, startPoint y: 3191, endPoint x: -25, endPoint y: 2795, distance: 483.3
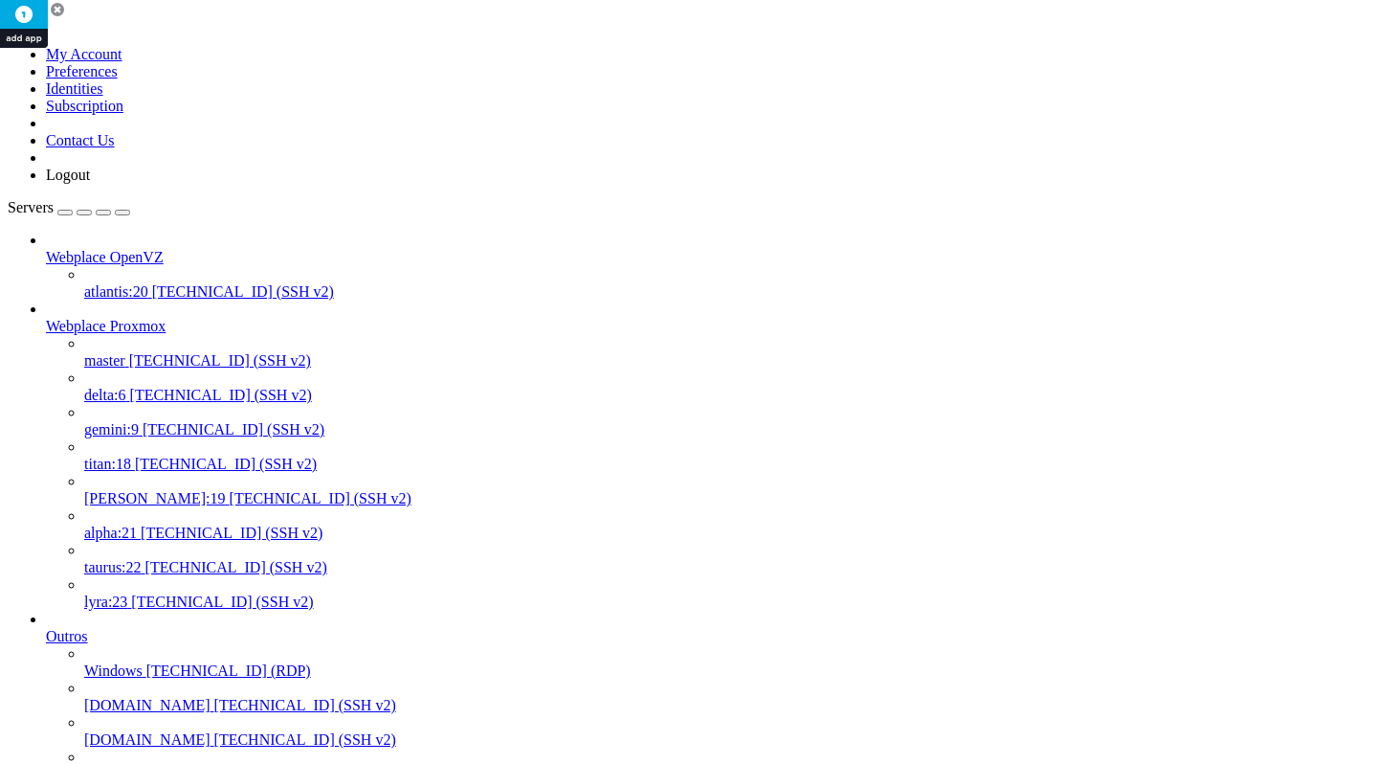
scroll to position [63, 0]
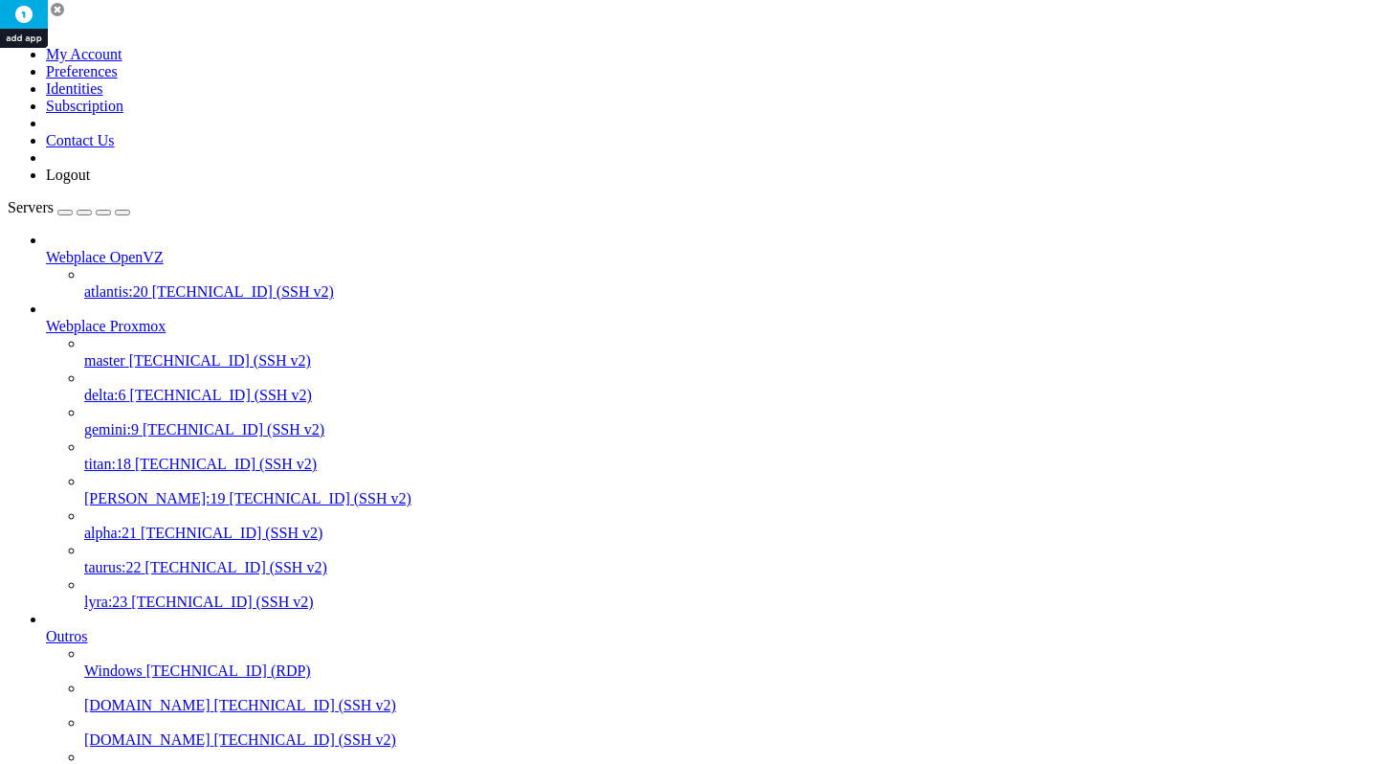
scroll to position [190, 0]
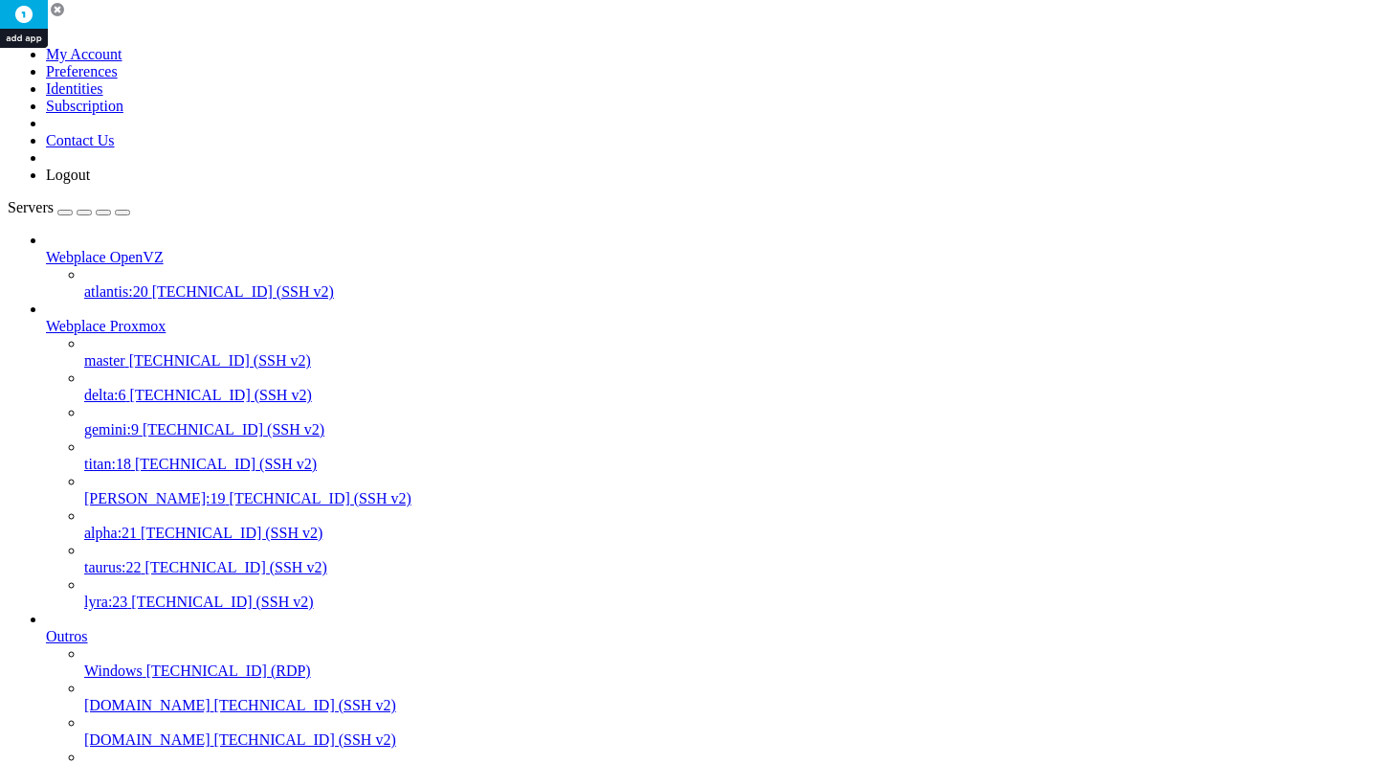
drag, startPoint x: 377, startPoint y: 3363, endPoint x: 14, endPoint y: 2791, distance: 676.9
copy div "root@node401:~# sleep 2 root@node401:~# pvecm status Cluster information ------…"
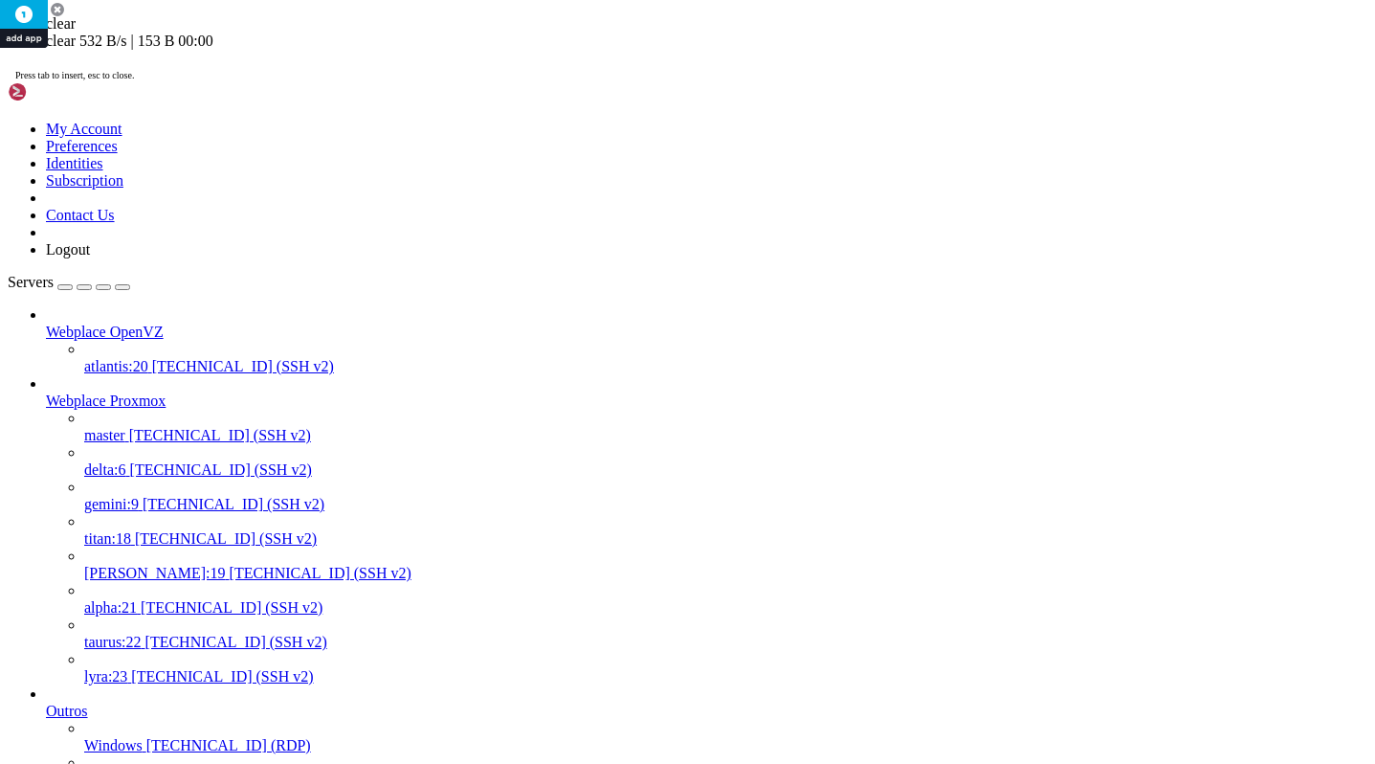
scroll to position [0, 0]
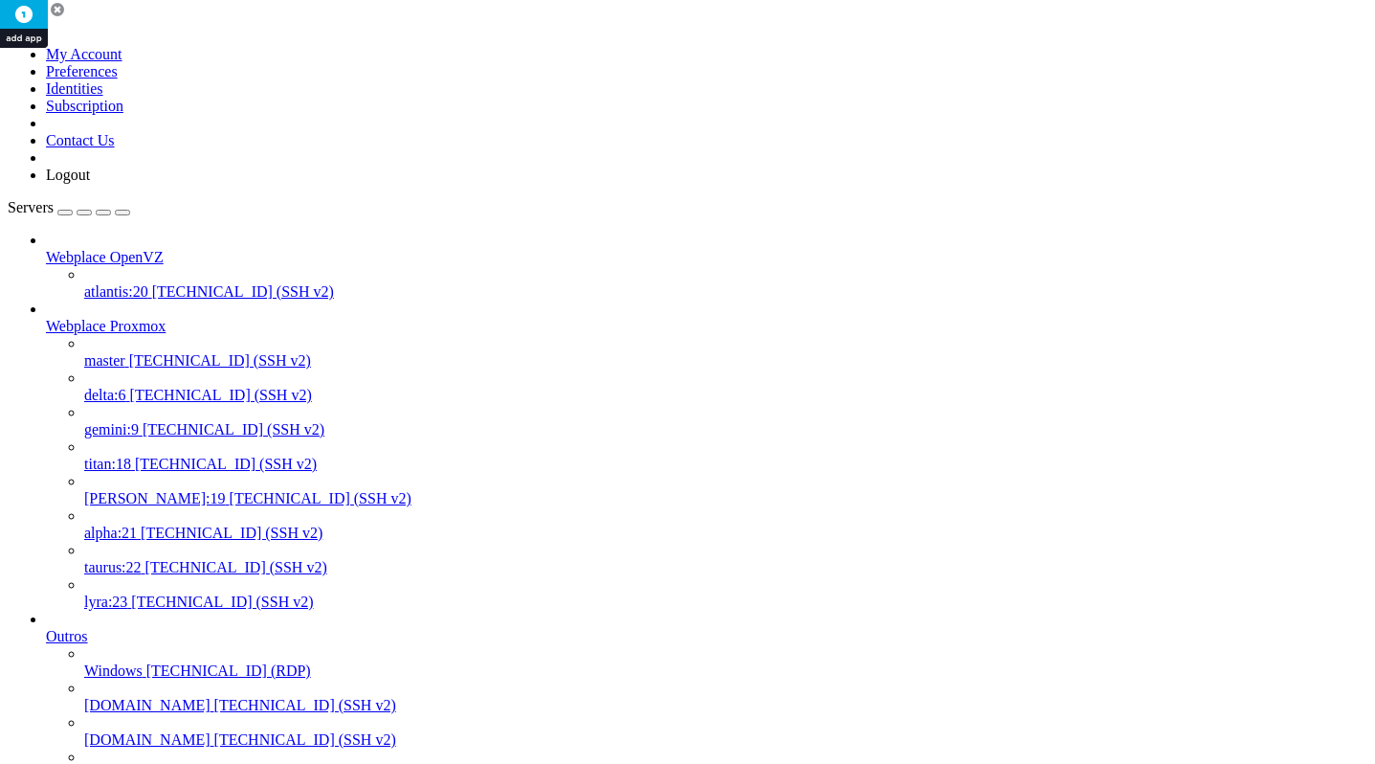
drag, startPoint x: 391, startPoint y: 3229, endPoint x: 11, endPoint y: 2777, distance: 590.4
copy div "root@node401:~# pvecm status Cluster information ------------------- Name: Webp…"
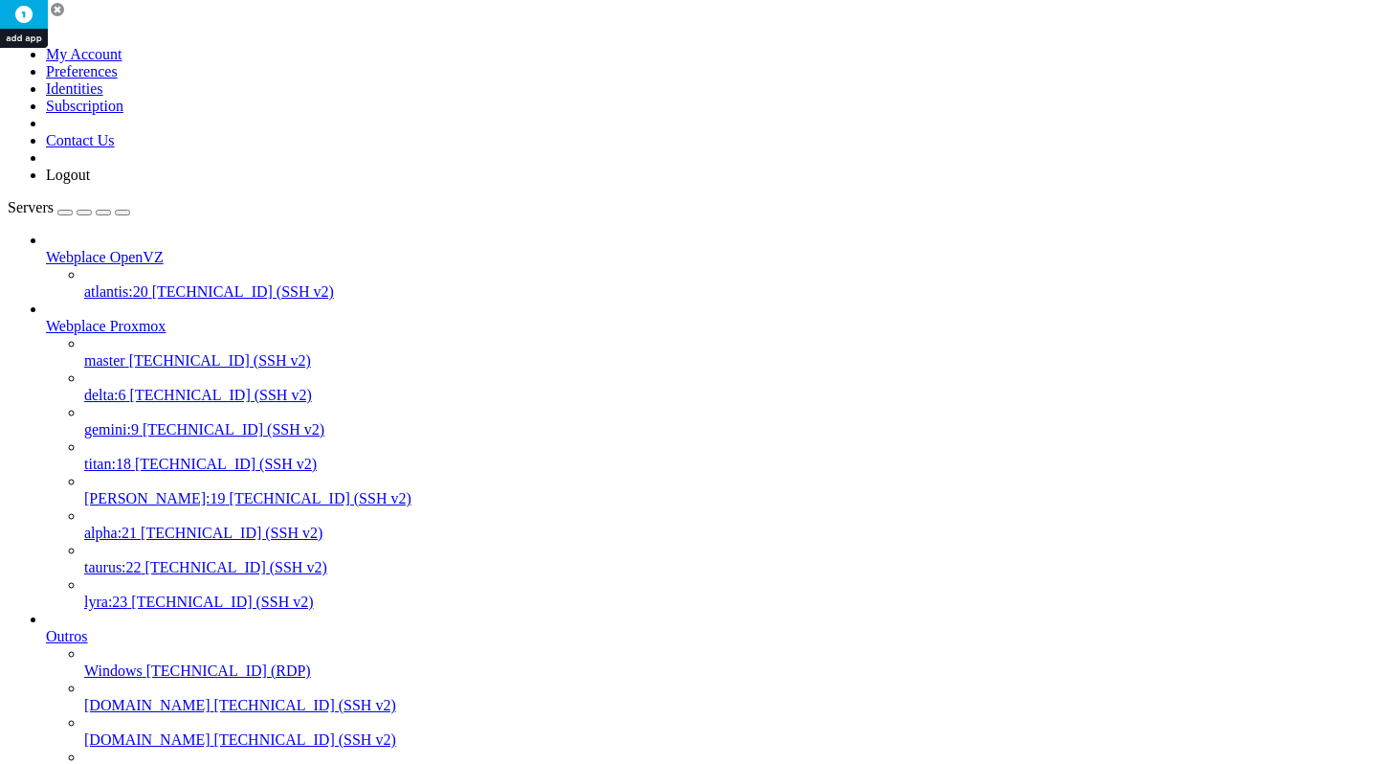
drag, startPoint x: 521, startPoint y: 3362, endPoint x: 17, endPoint y: 3174, distance: 537.3
copy div "root@node401:~# df -h Filesystem Size Used Avail Use% Mounted on udev 7.7G 0 7.…"
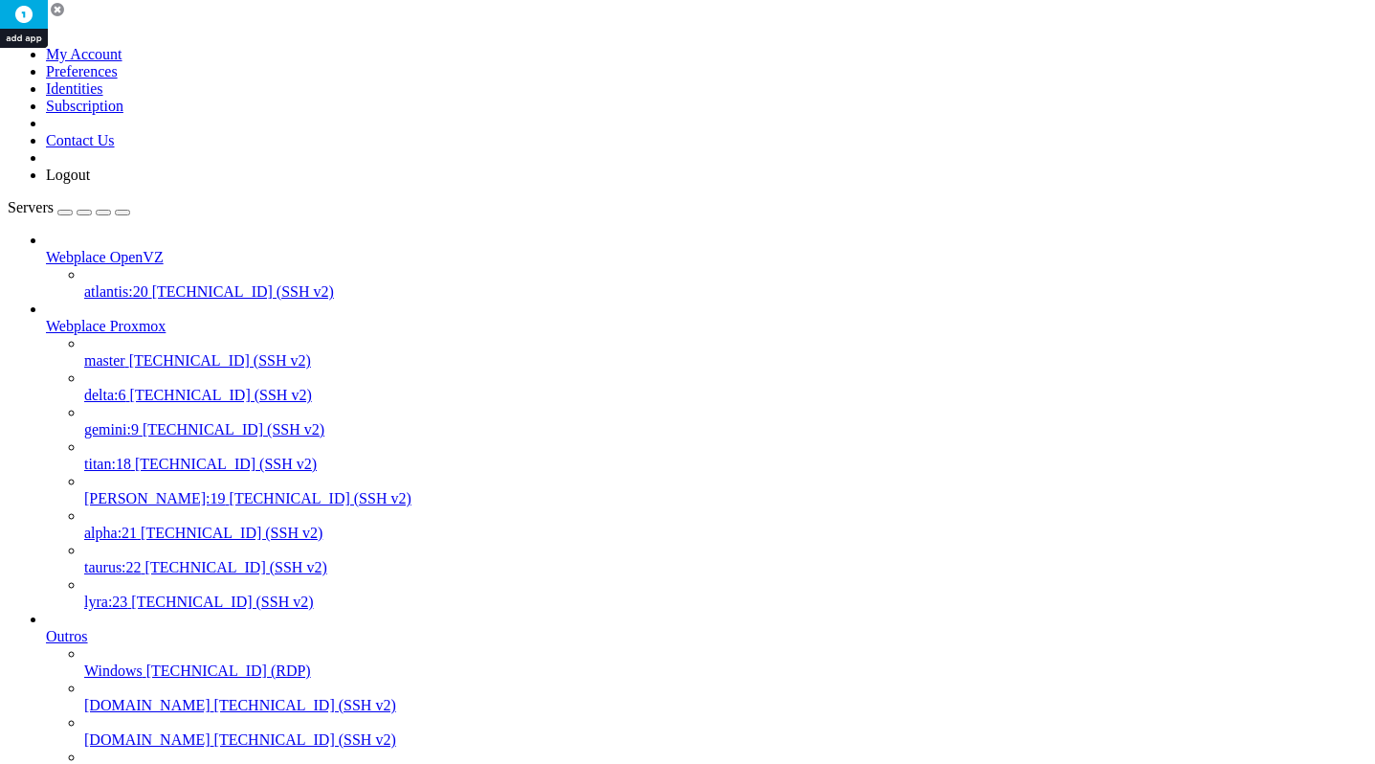
drag, startPoint x: 255, startPoint y: 2886, endPoint x: 12, endPoint y: 2766, distance: 270.1
copy div "root@node401:~# timedatectl status Local time: Sun 2025-09-07 10:36:34 -03 Univ…"
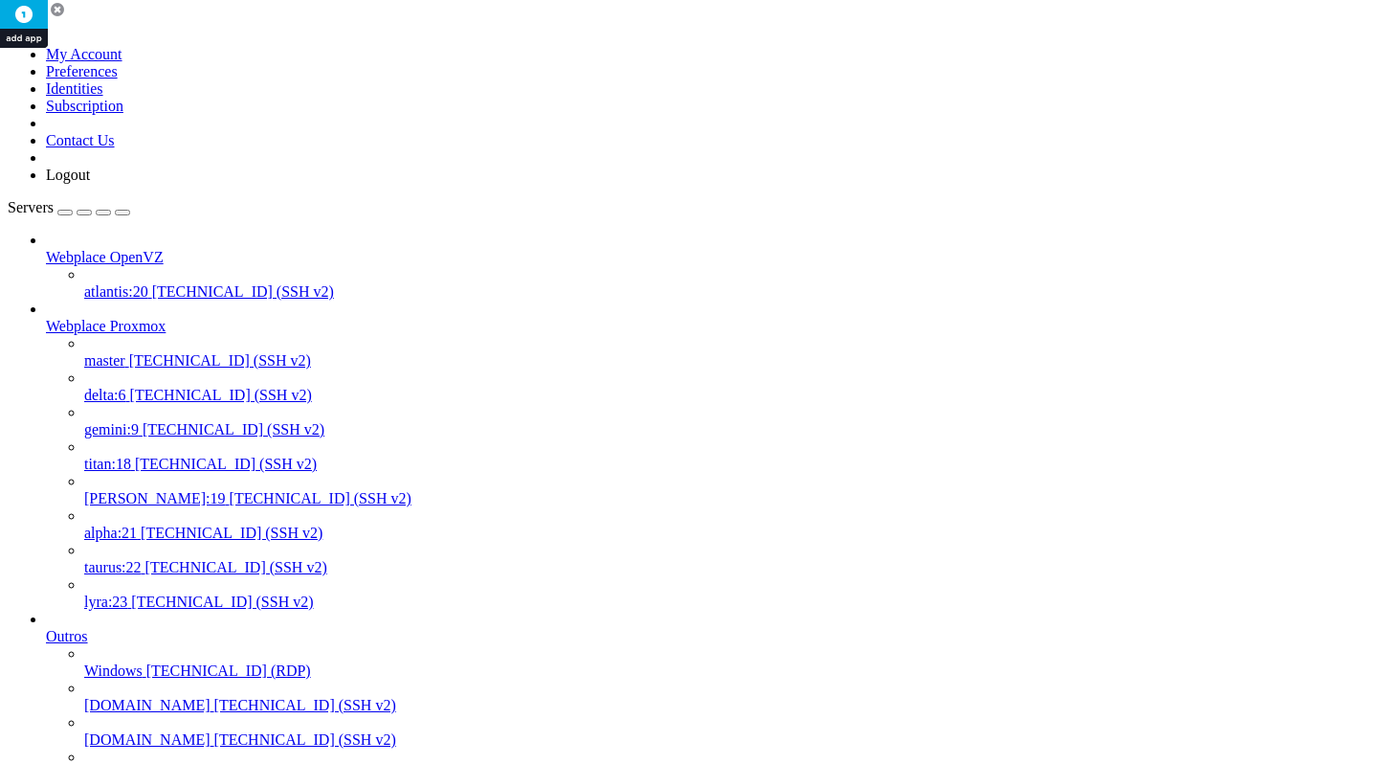
drag, startPoint x: 279, startPoint y: 3606, endPoint x: -4, endPoint y: 3505, distance: 299.7
copy div "root@node402:~# timedatectl status Local time: Sun 2025-09-07 10:36:39 -03 Univ…"
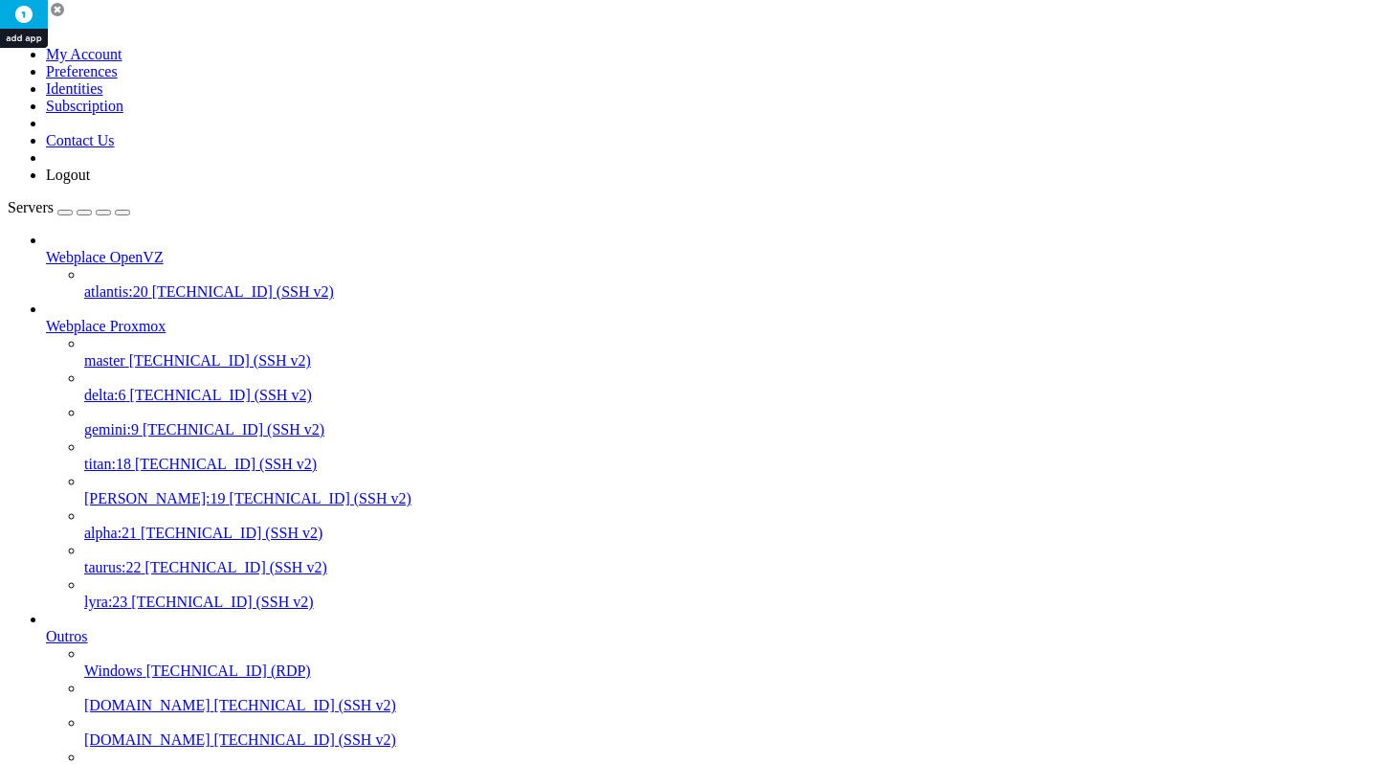
drag, startPoint x: 275, startPoint y: 3126, endPoint x: 56, endPoint y: 3039, distance: 235.9
drag, startPoint x: 268, startPoint y: 3121, endPoint x: 17, endPoint y: 3030, distance: 267.1
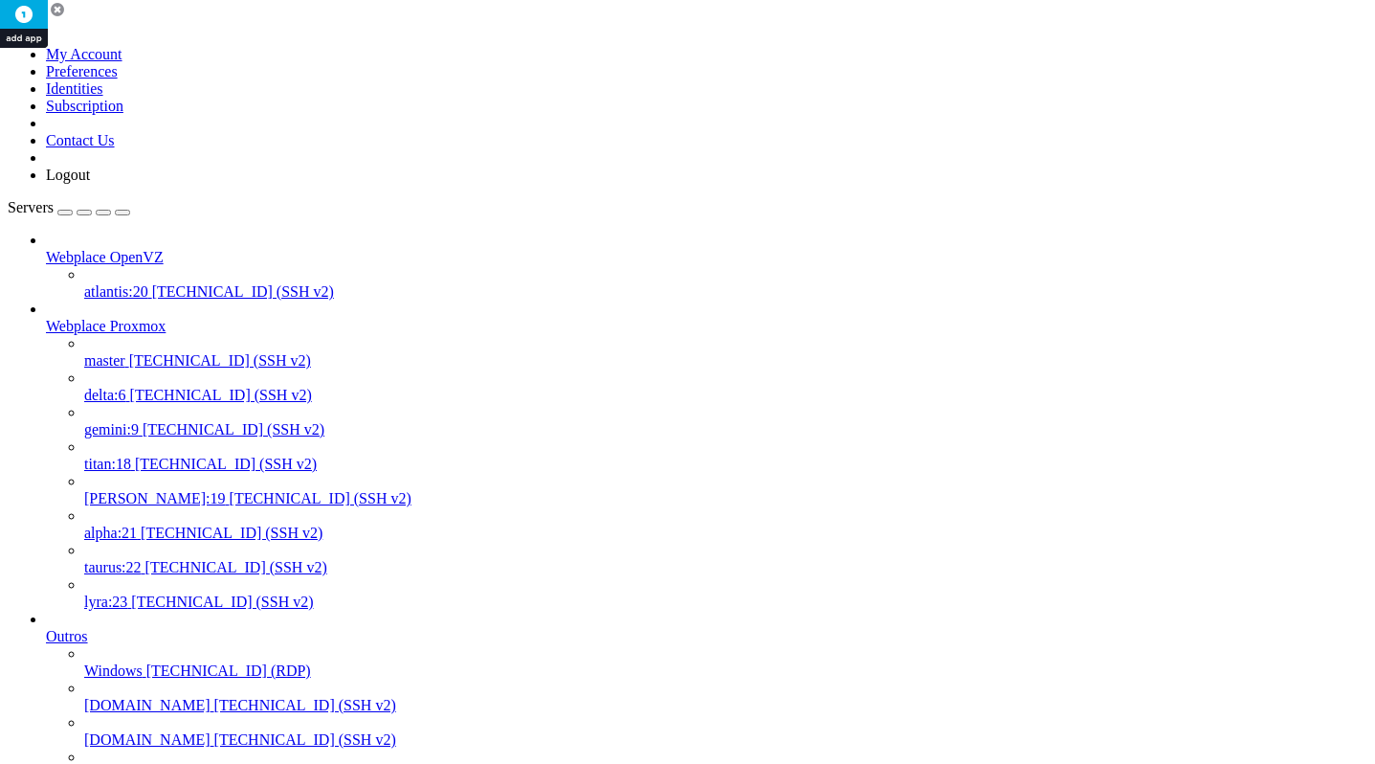
copy div "root@node401:~# pct start 507 cluster not ready - no quorum? root@node401:~# pv…"
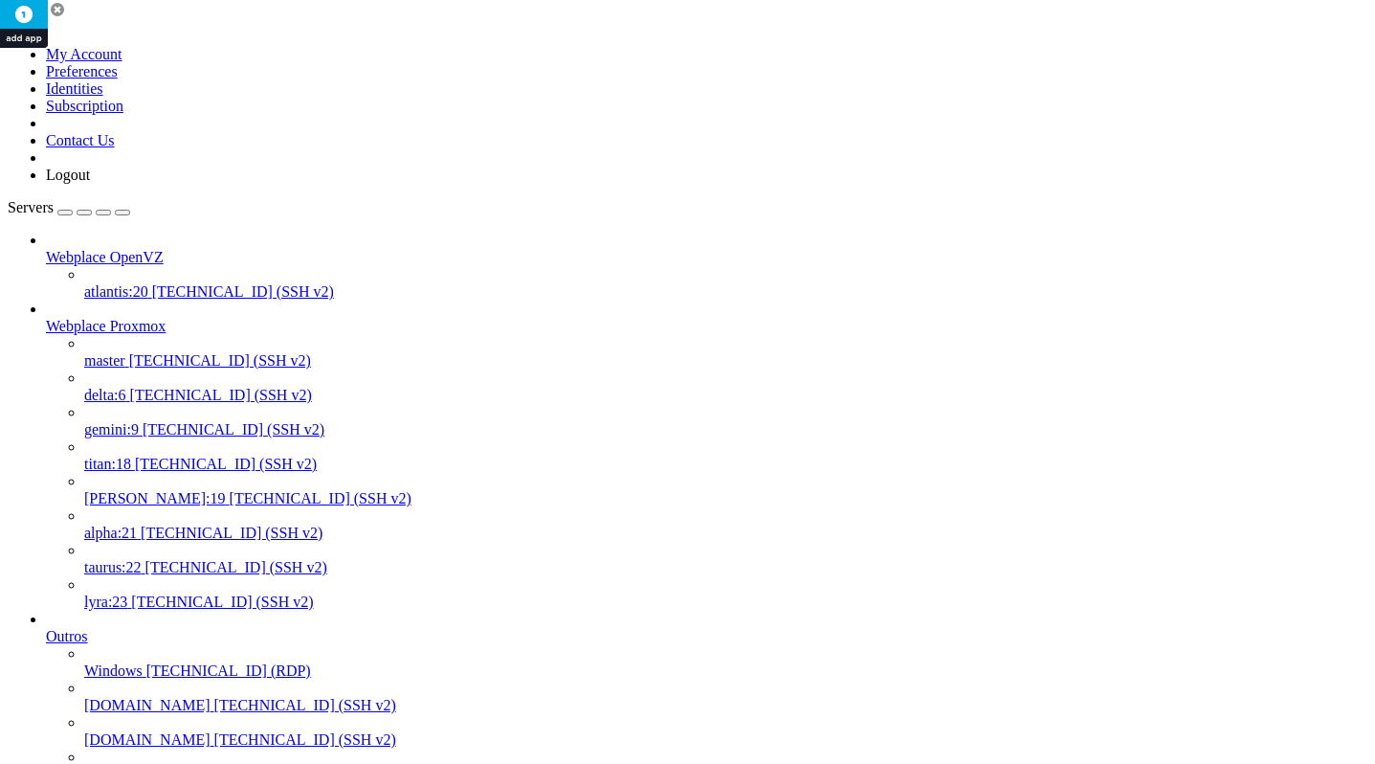
drag, startPoint x: 384, startPoint y: 3362, endPoint x: 201, endPoint y: 3094, distance: 324.4
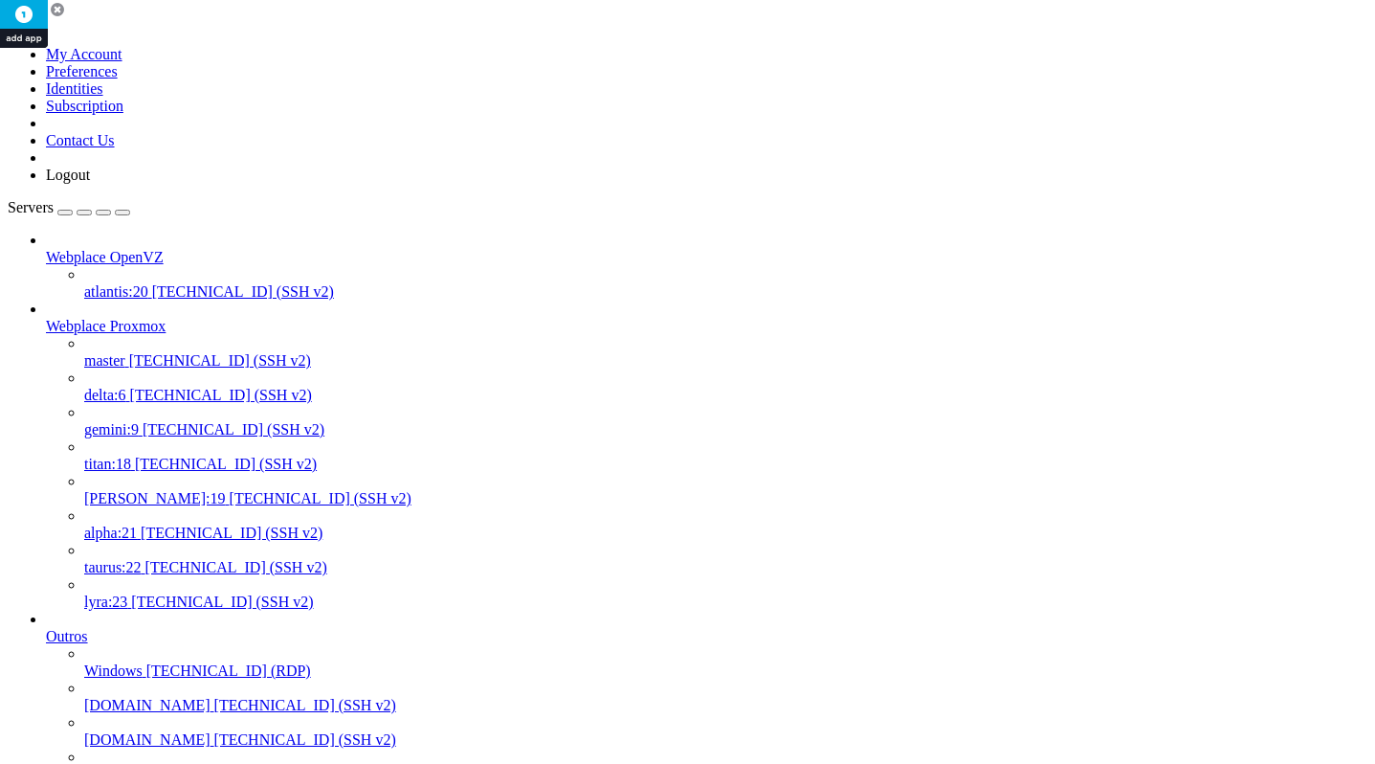
drag, startPoint x: 368, startPoint y: 3219, endPoint x: -15, endPoint y: 2807, distance: 562.1
copy div "root@node401:~# pvecm status Cluster information ------------------- Name: Webp…"
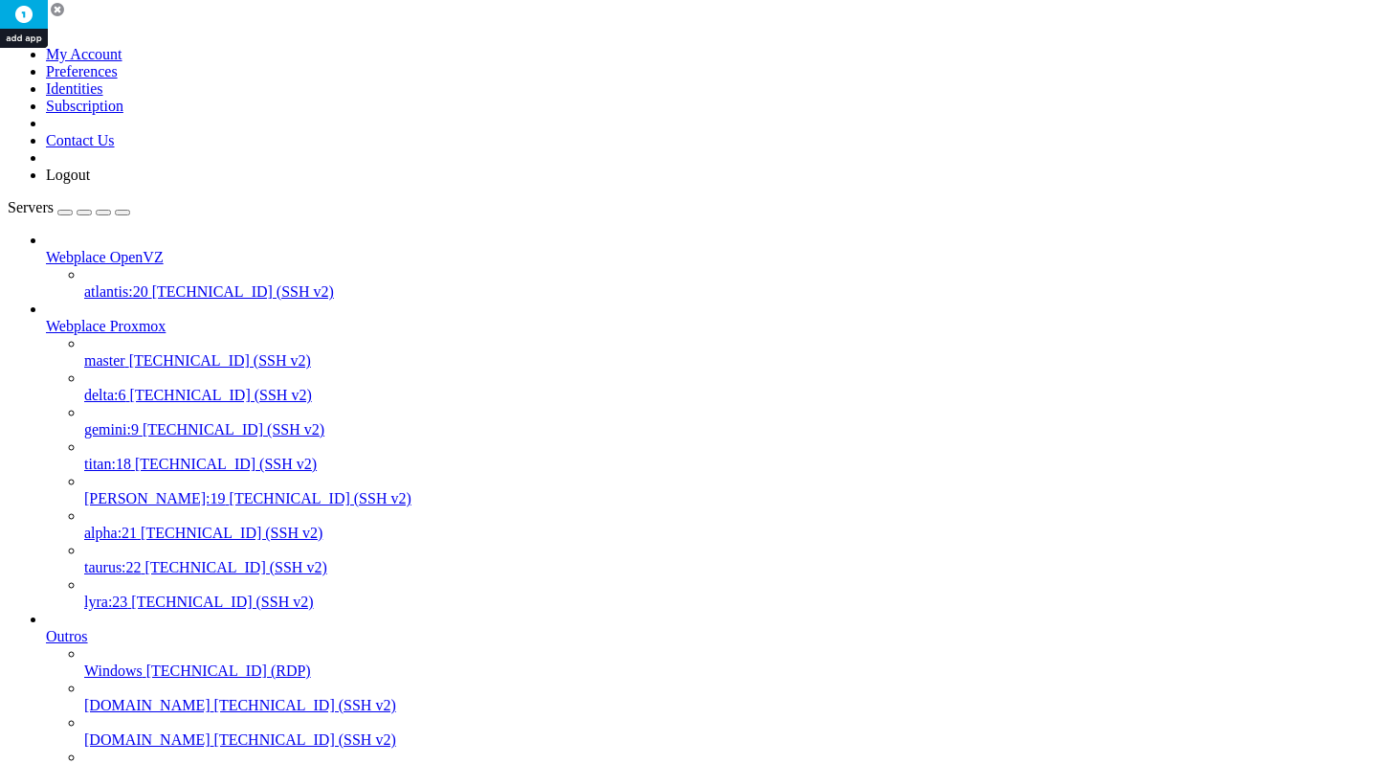
drag, startPoint x: 279, startPoint y: 2820, endPoint x: 6, endPoint y: 2777, distance: 276.2
copy div "root@node401:~# pvecm expected 1 root@node401:~# Highest expected: 11^C root@no…"
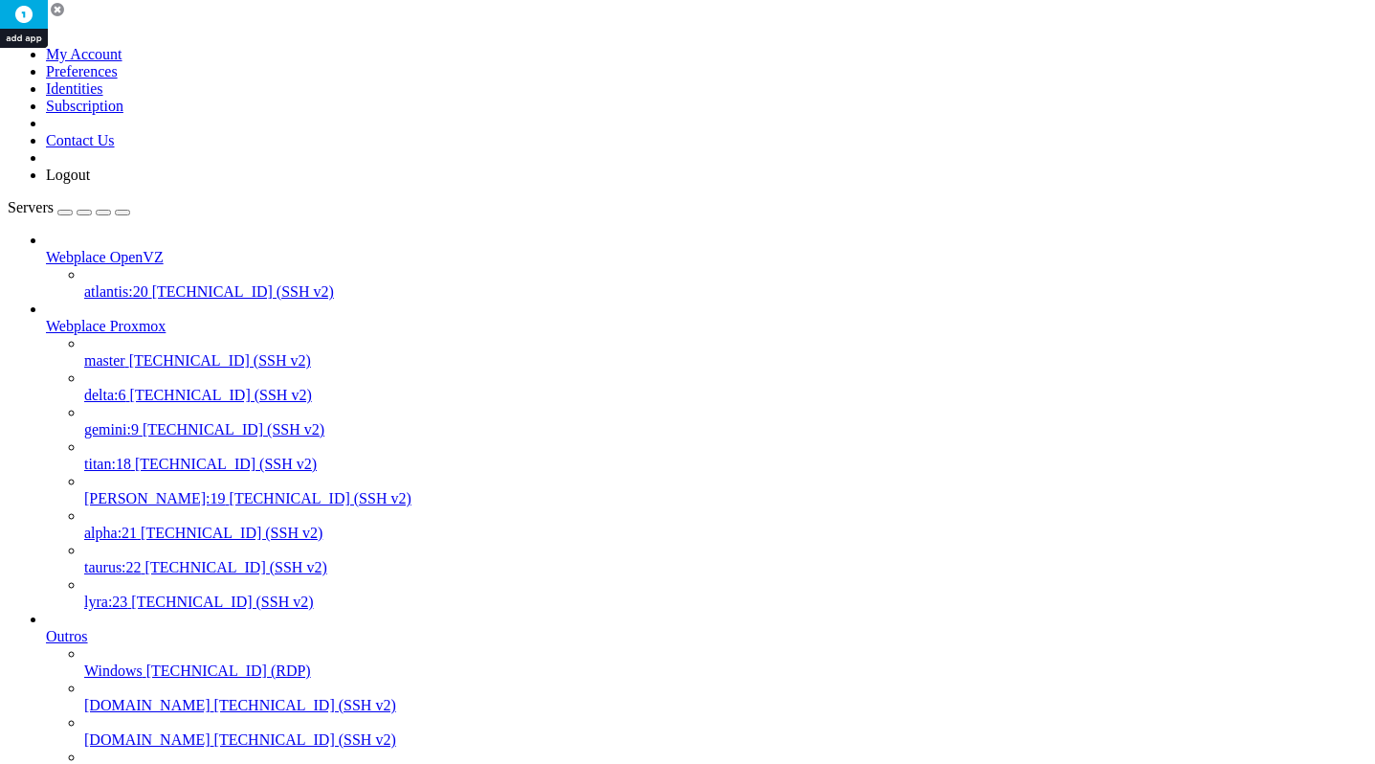
drag, startPoint x: 73, startPoint y: 3205, endPoint x: -10, endPoint y: 2795, distance: 417.9
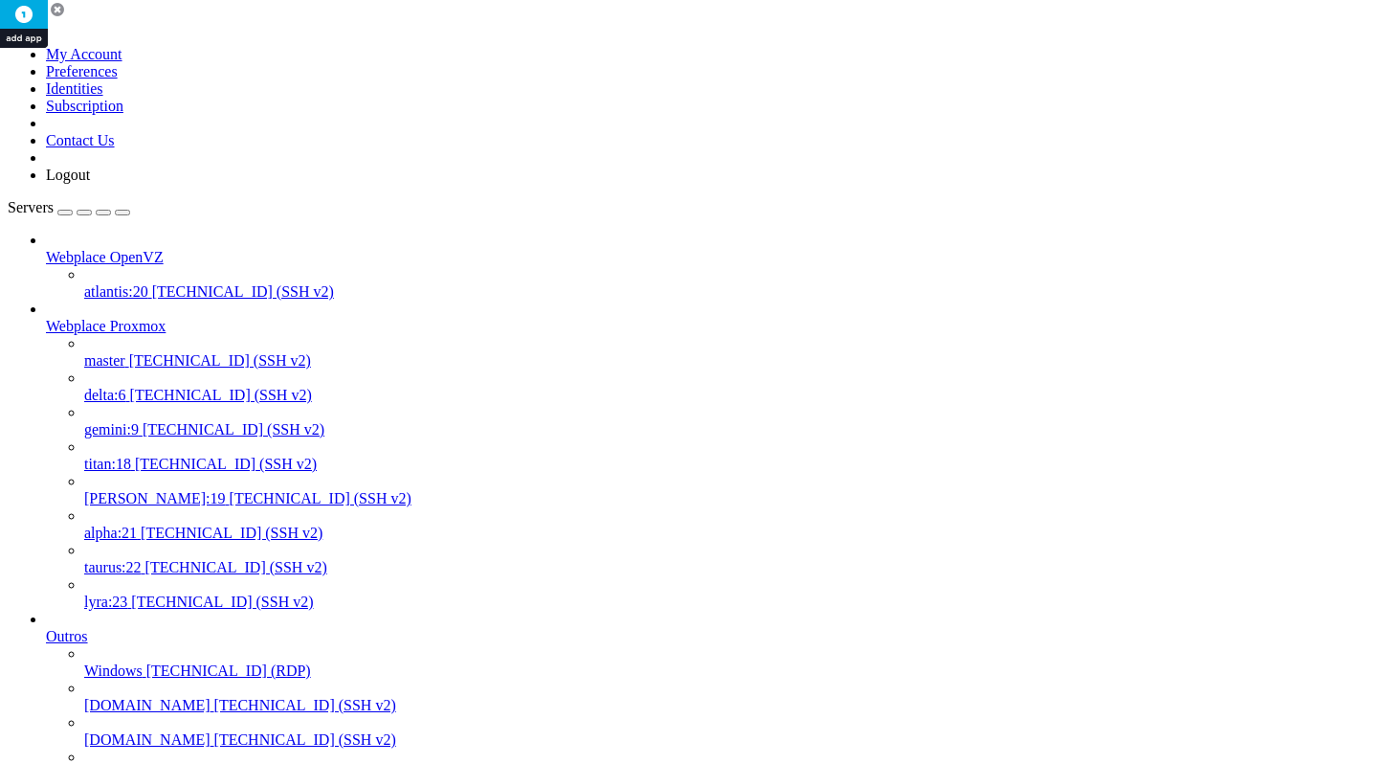
copy div "root@node401:~# pvecm expected 1 root@node401:~# Highest expected: 11^C root@no…"
drag, startPoint x: 17, startPoint y: 2774, endPoint x: 422, endPoint y: 3196, distance: 584.9
copy div "root@node401:~# pvecm expected 1 root@node401:~# Highest expected: 11^C root@no…"
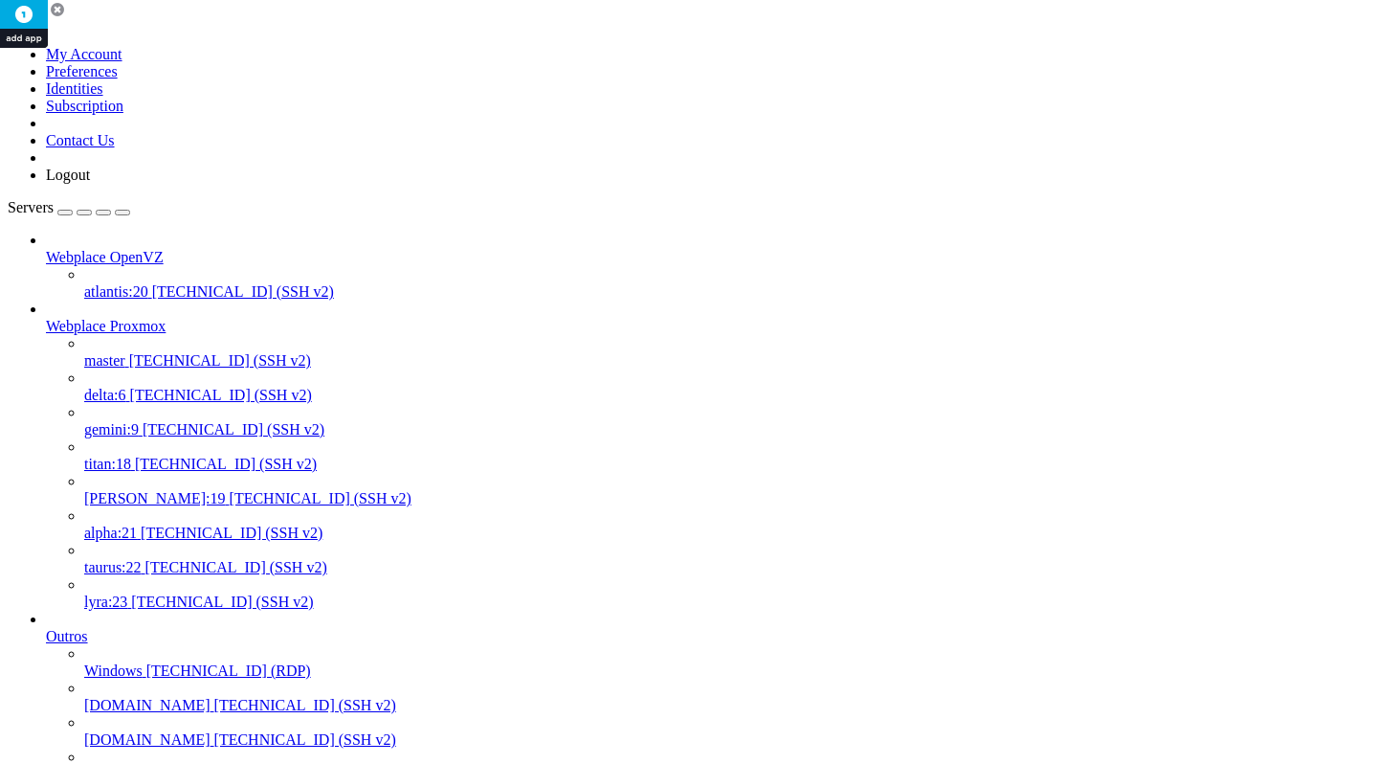
scroll to position [0, 0]
drag, startPoint x: 658, startPoint y: 3375, endPoint x: 145, endPoint y: 3370, distance: 513.1
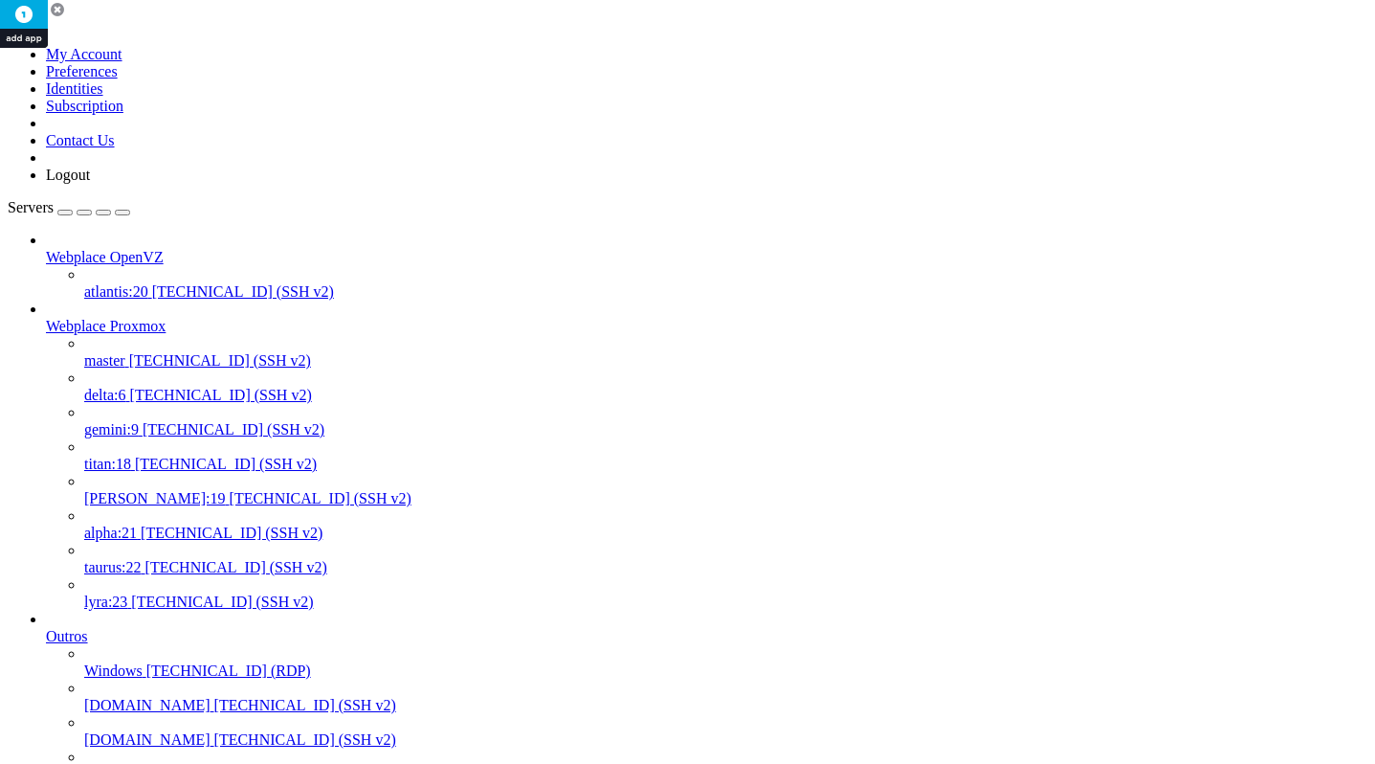
scroll to position [504, 0]
drag, startPoint x: 426, startPoint y: 3892, endPoint x: 16, endPoint y: 3703, distance: 451.0
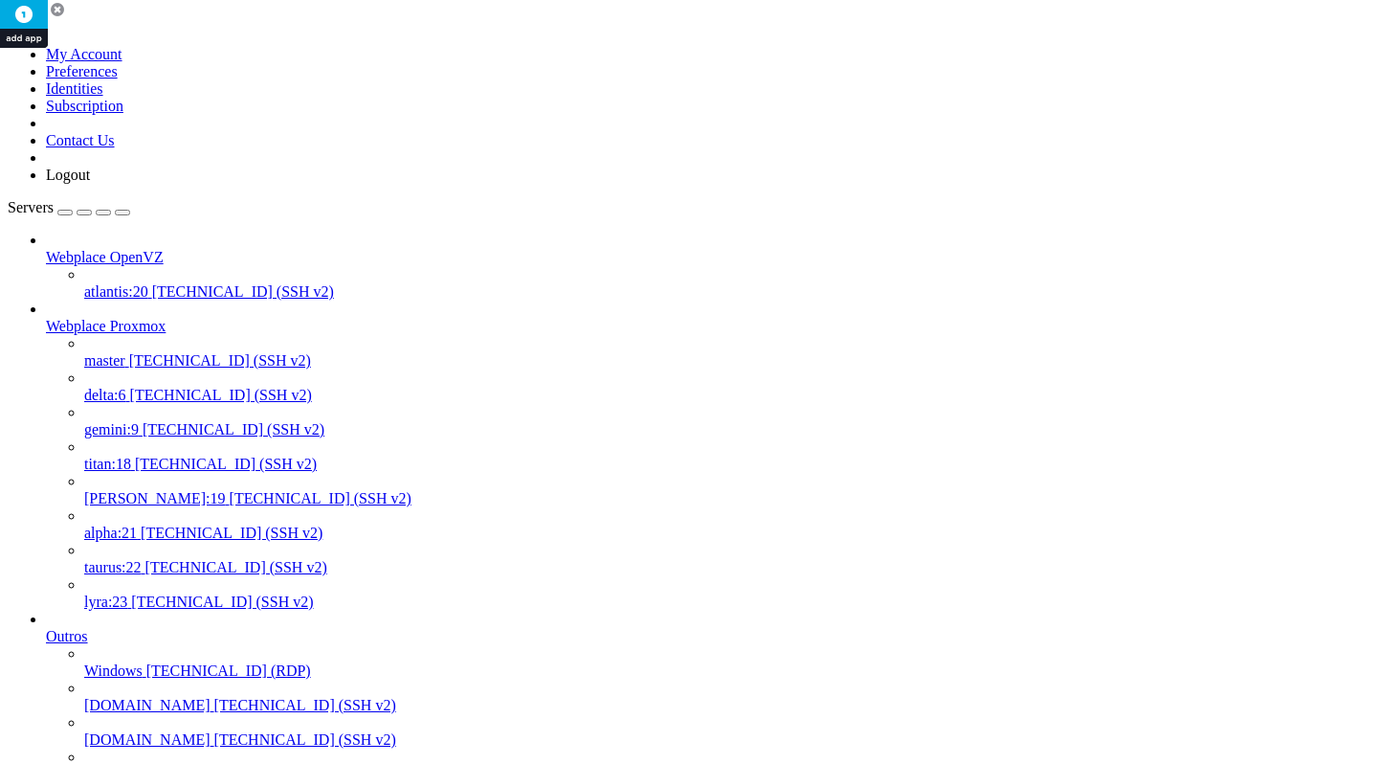
scroll to position [14, 0]
drag, startPoint x: 16, startPoint y: 3905, endPoint x: 594, endPoint y: 3914, distance: 578.2
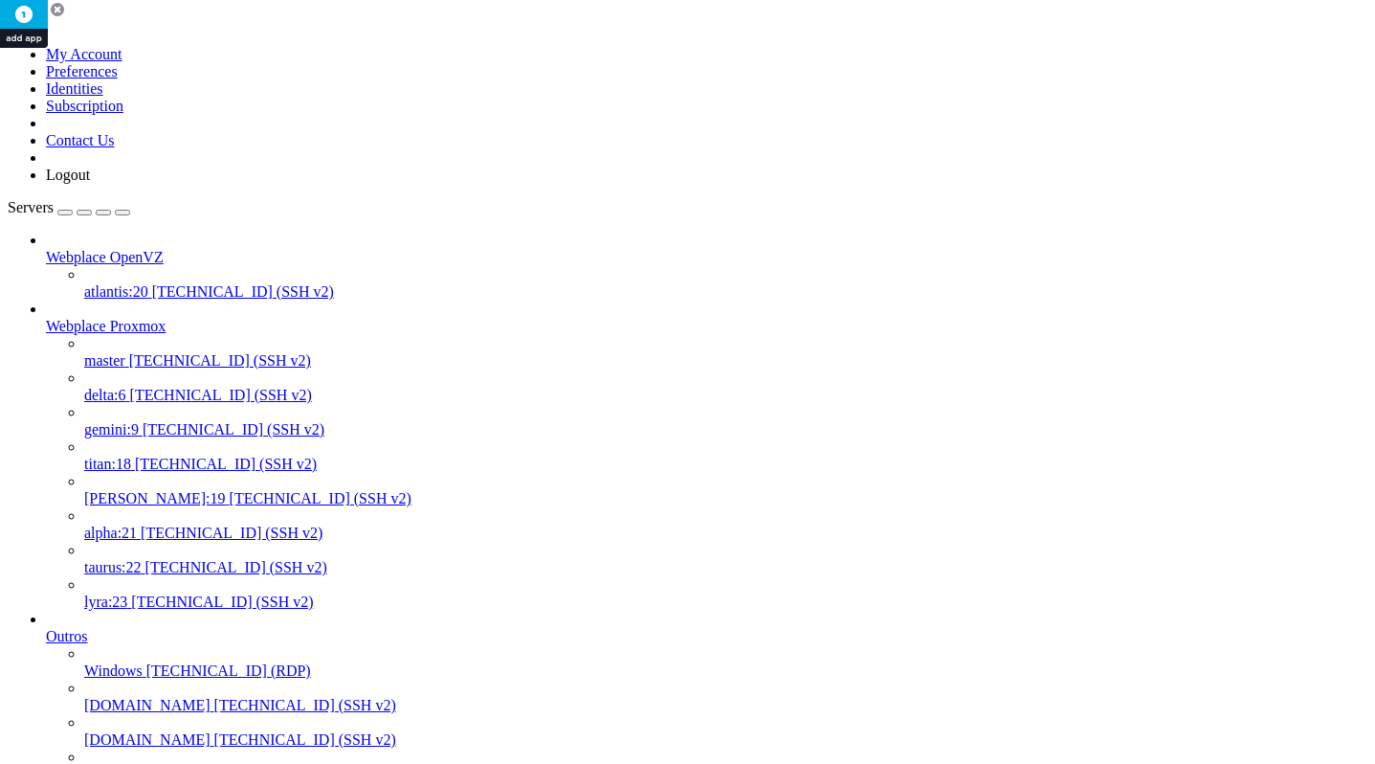
drag, startPoint x: 639, startPoint y: 3956, endPoint x: 16, endPoint y: 3937, distance: 623.4
drag, startPoint x: 405, startPoint y: 3985, endPoint x: 16, endPoint y: 3969, distance: 388.9
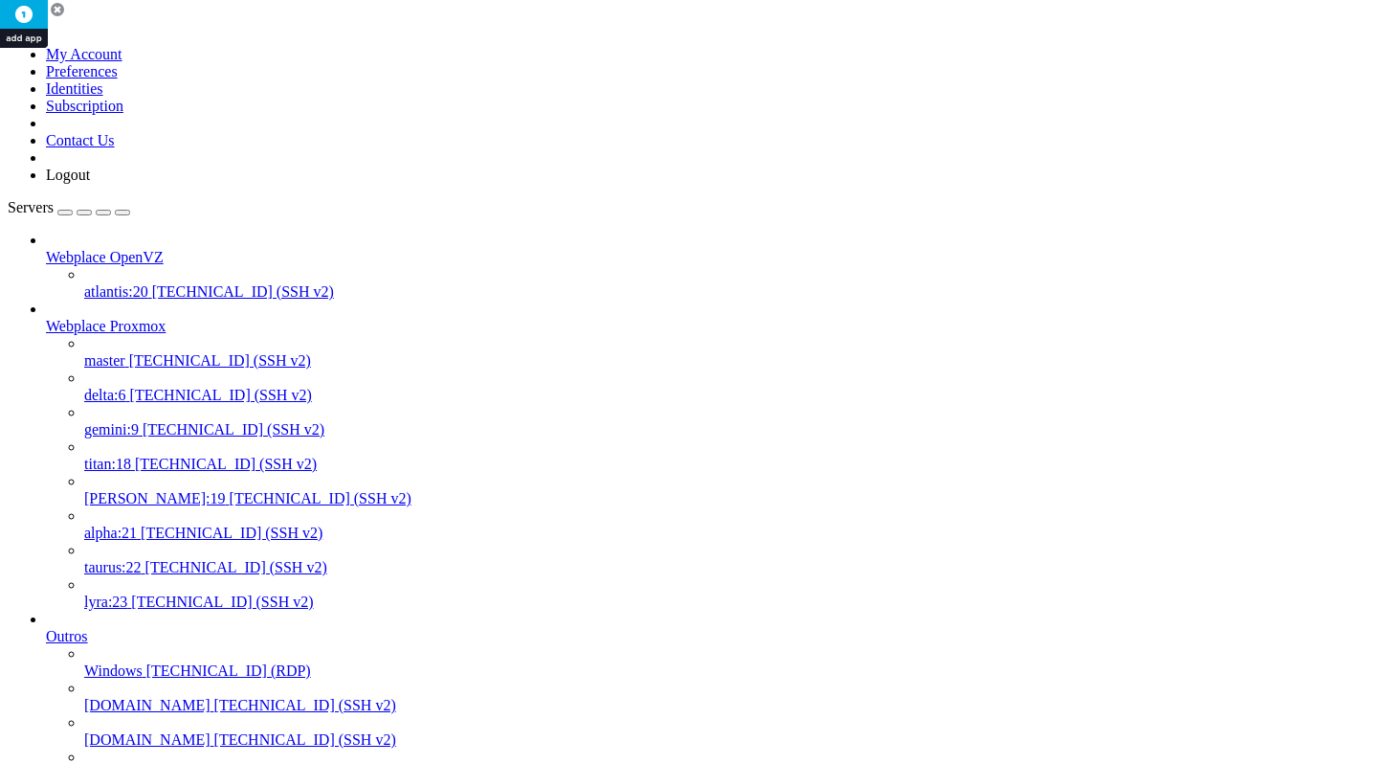
drag, startPoint x: 431, startPoint y: 3988, endPoint x: 16, endPoint y: 3913, distance: 421.1
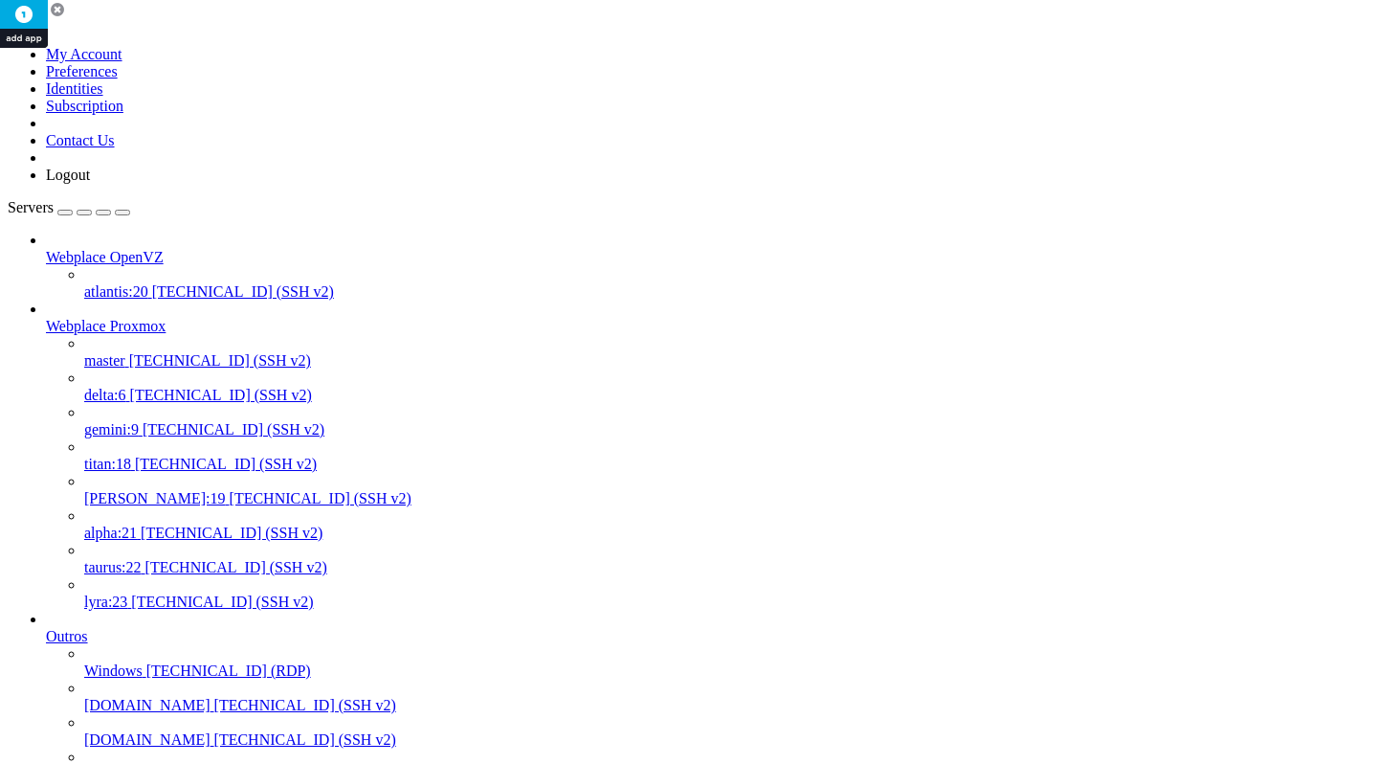
drag, startPoint x: 500, startPoint y: 4034, endPoint x: 379, endPoint y: 4021, distance: 121.2
drag, startPoint x: 16, startPoint y: 4391, endPoint x: 586, endPoint y: 4442, distance: 571.9
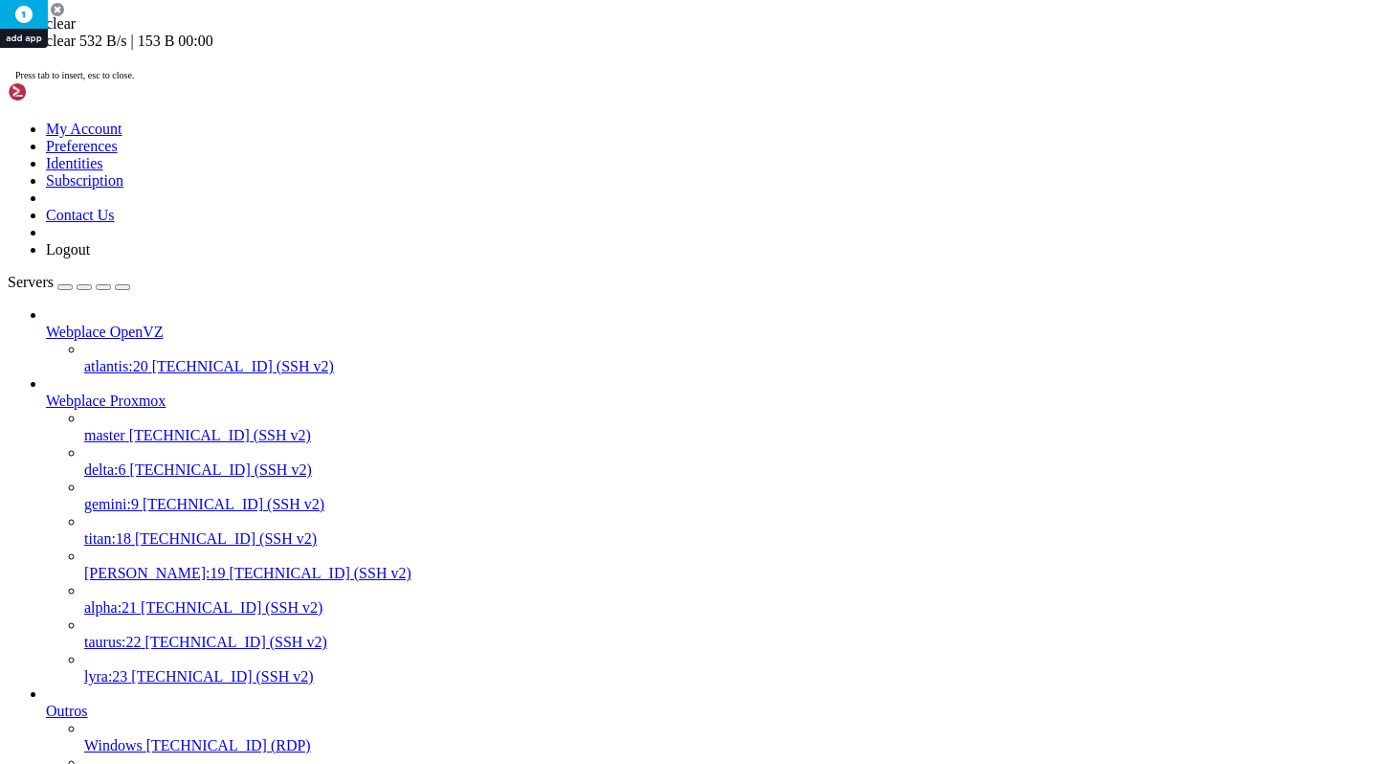
scroll to position [0, 0]
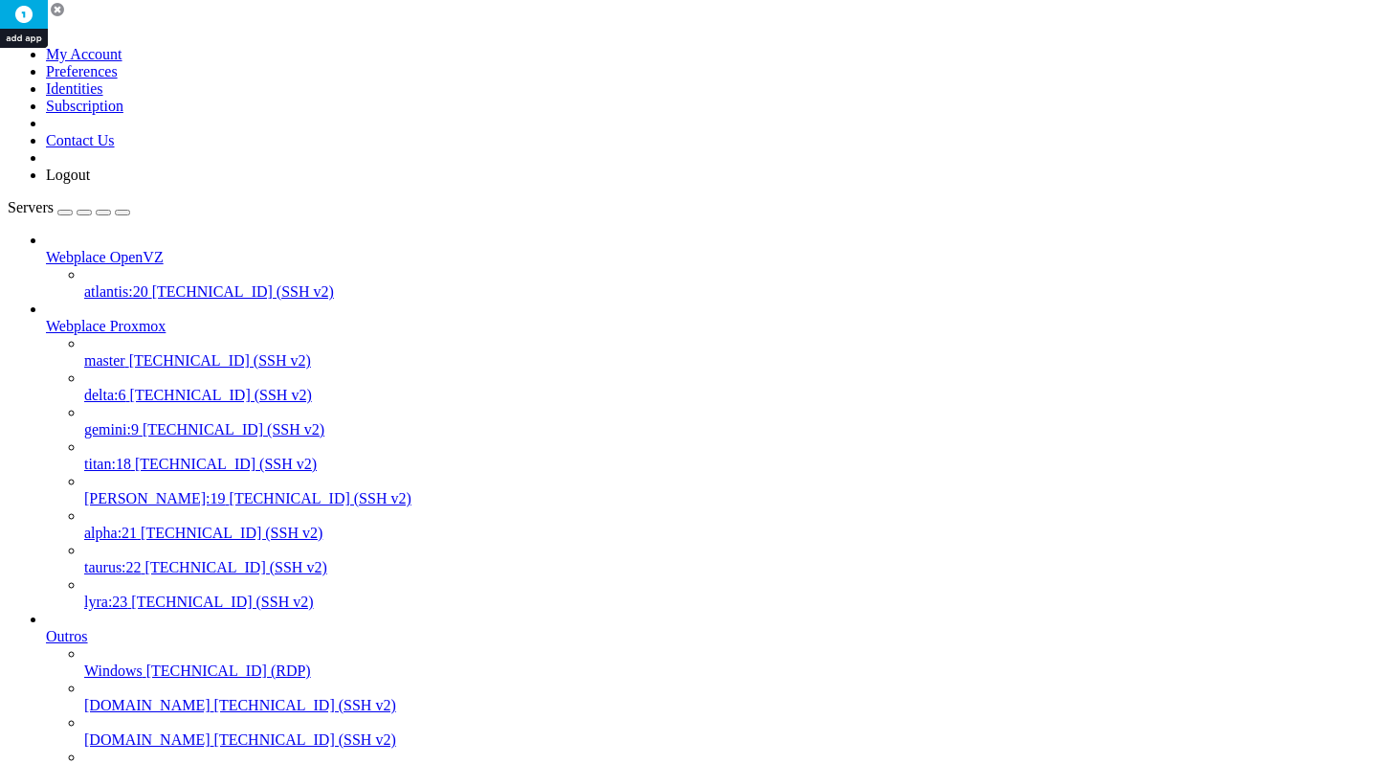
drag, startPoint x: 428, startPoint y: 3137, endPoint x: 17, endPoint y: 2995, distance: 434.4
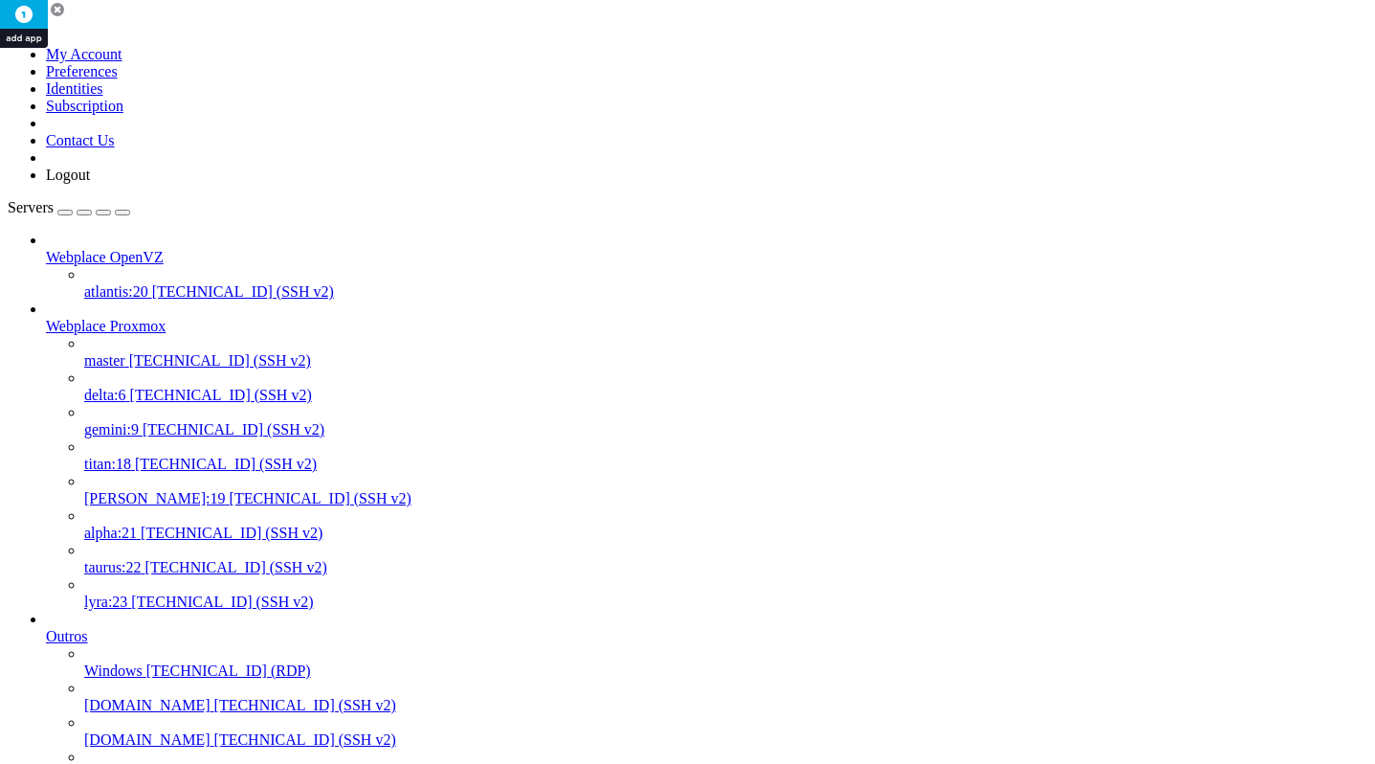
drag, startPoint x: 16, startPoint y: 3201, endPoint x: 745, endPoint y: 3250, distance: 730.1
drag, startPoint x: 19, startPoint y: 3281, endPoint x: 619, endPoint y: 3350, distance: 604.1
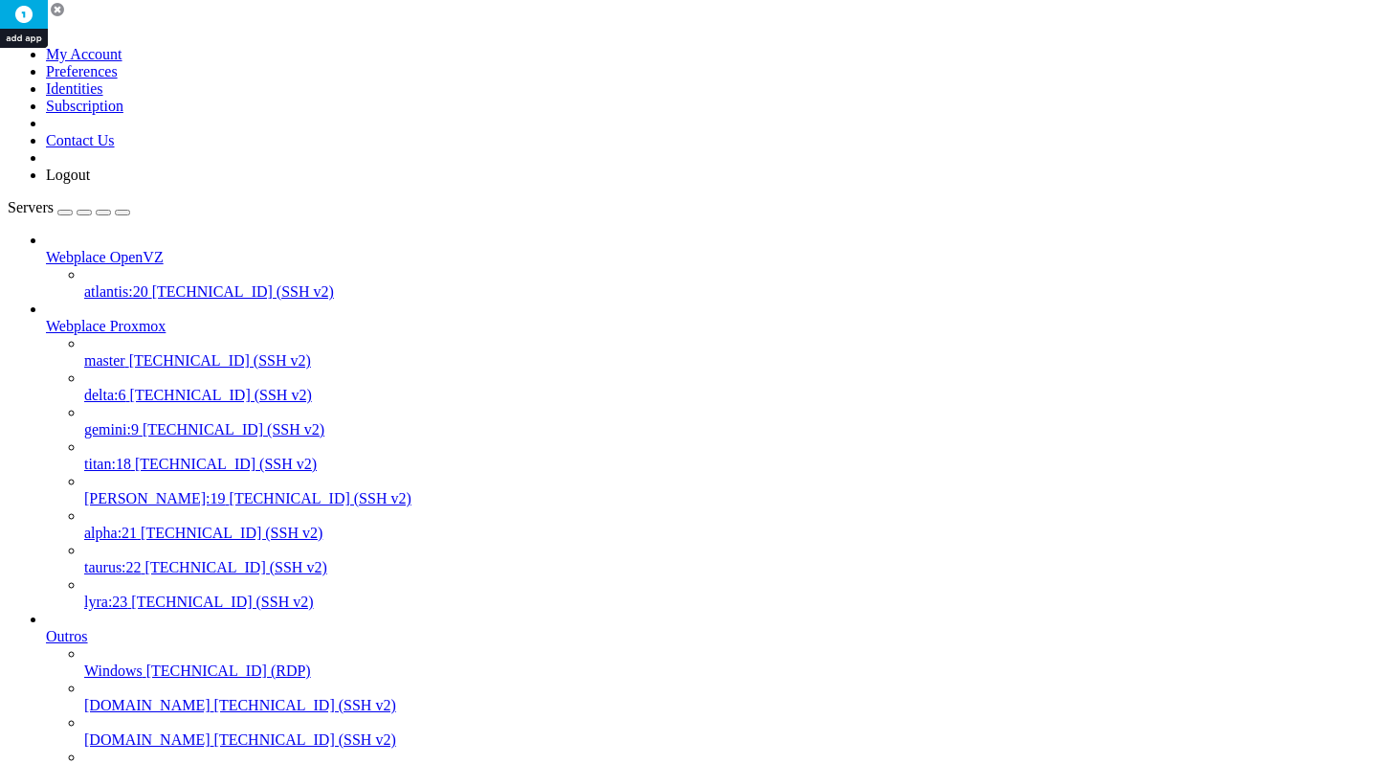
drag, startPoint x: 567, startPoint y: 3337, endPoint x: 21, endPoint y: 3231, distance: 555.7
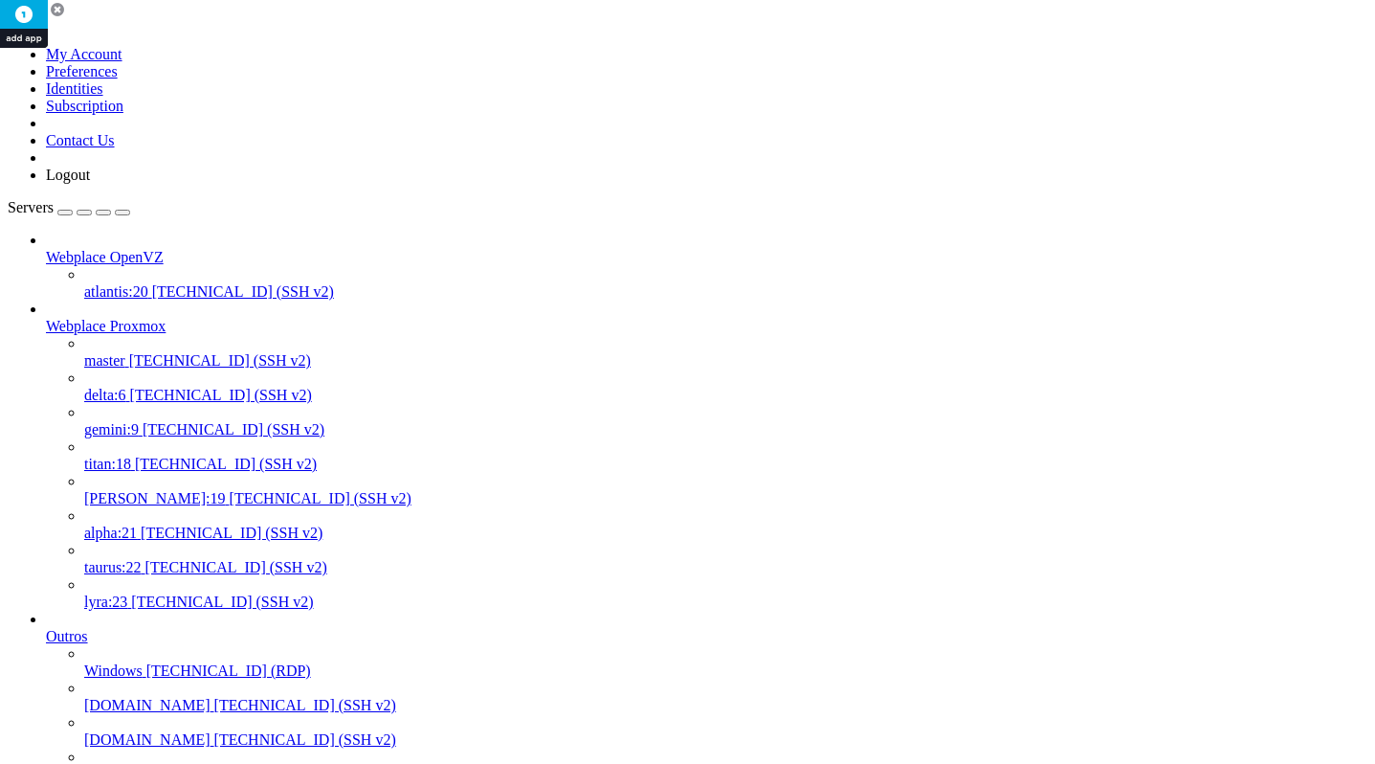
drag, startPoint x: 682, startPoint y: 4425, endPoint x: 15, endPoint y: 4391, distance: 668.1
copy div "root@node204:~# ps aux | grep [p]mxcfs root 2236 0.0 0.0 933992 48272 ? Ssl Aug…"
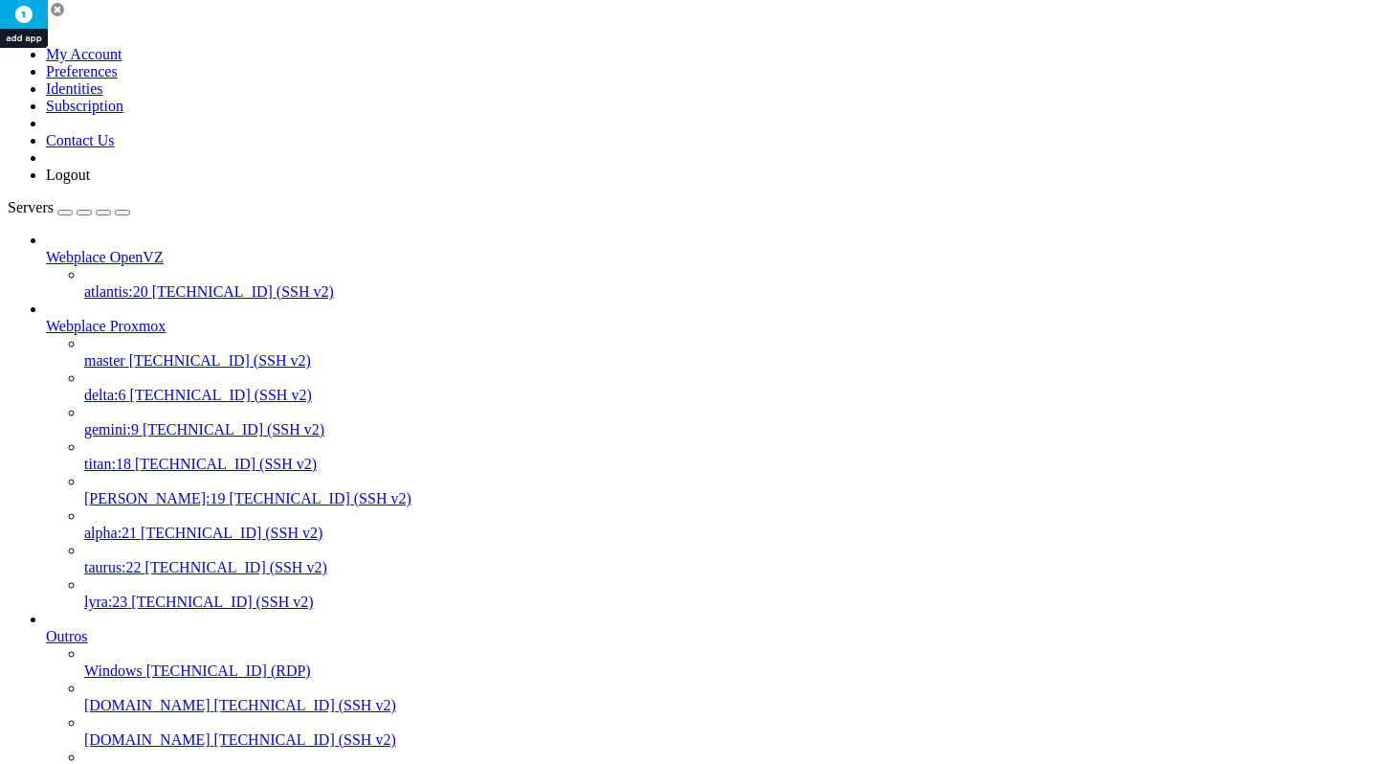
drag, startPoint x: 149, startPoint y: 4439, endPoint x: 680, endPoint y: 4436, distance: 530.3
copy span "ystemctl stop pve-cluster && sleep 2 && pmxcfs -l && pct list"
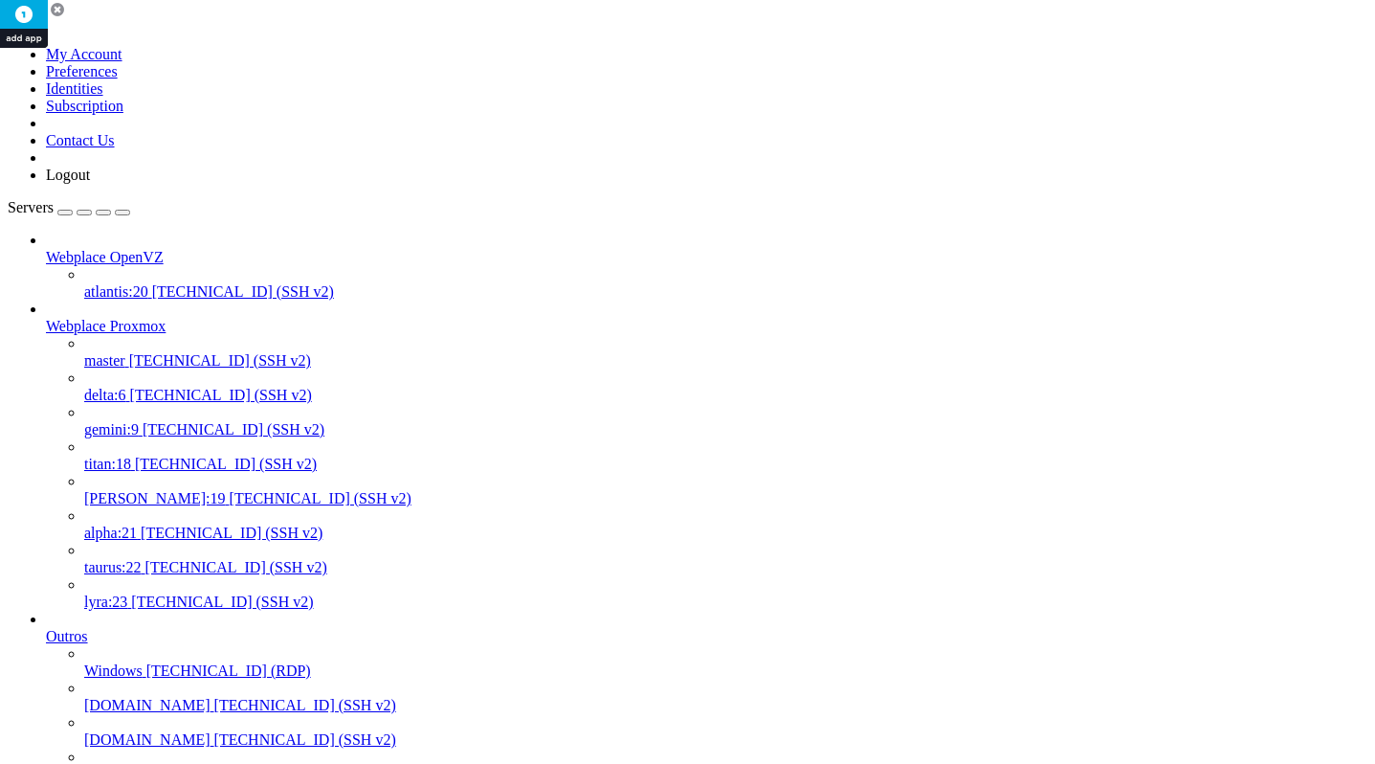
scroll to position [12, 0]
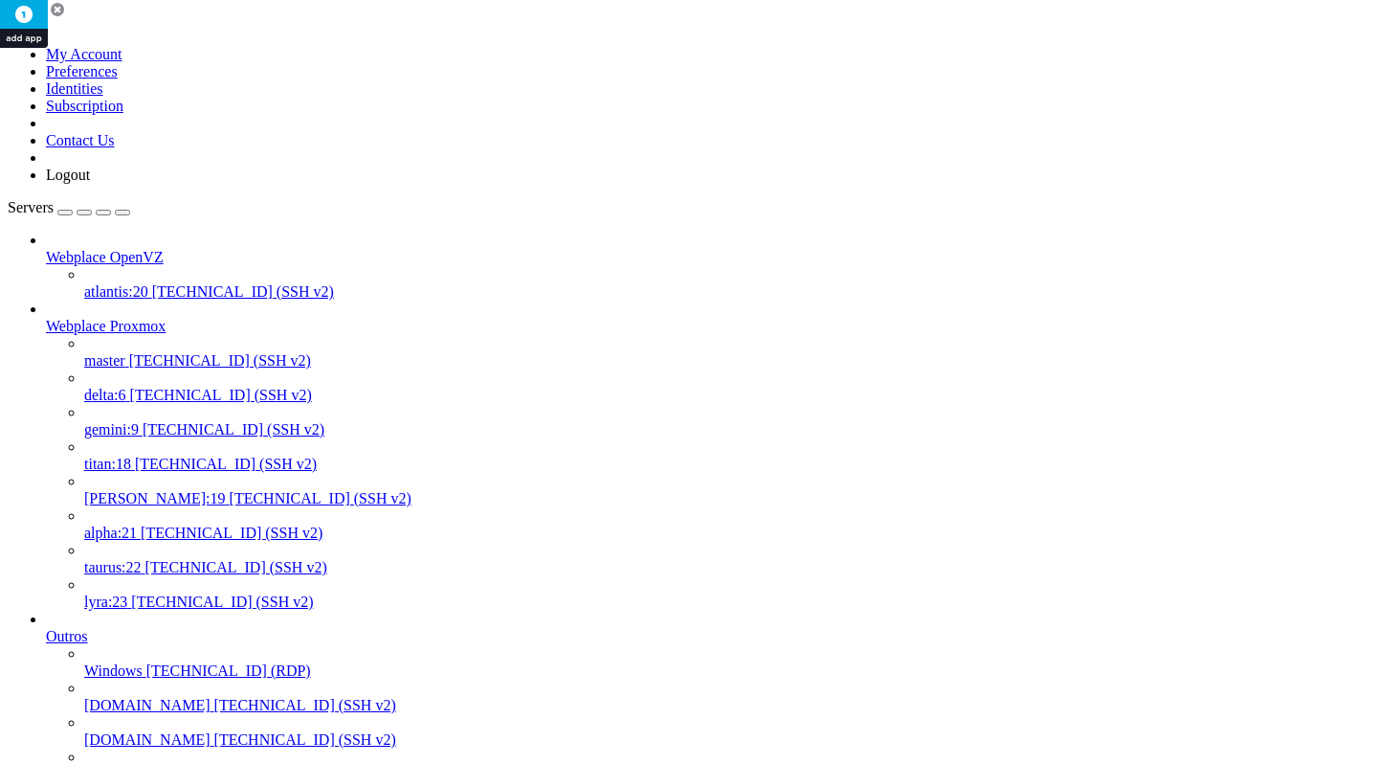
drag, startPoint x: 329, startPoint y: 4536, endPoint x: 143, endPoint y: 4531, distance: 186.7
copy x-row "ps aux | grep [p]mxcfs"
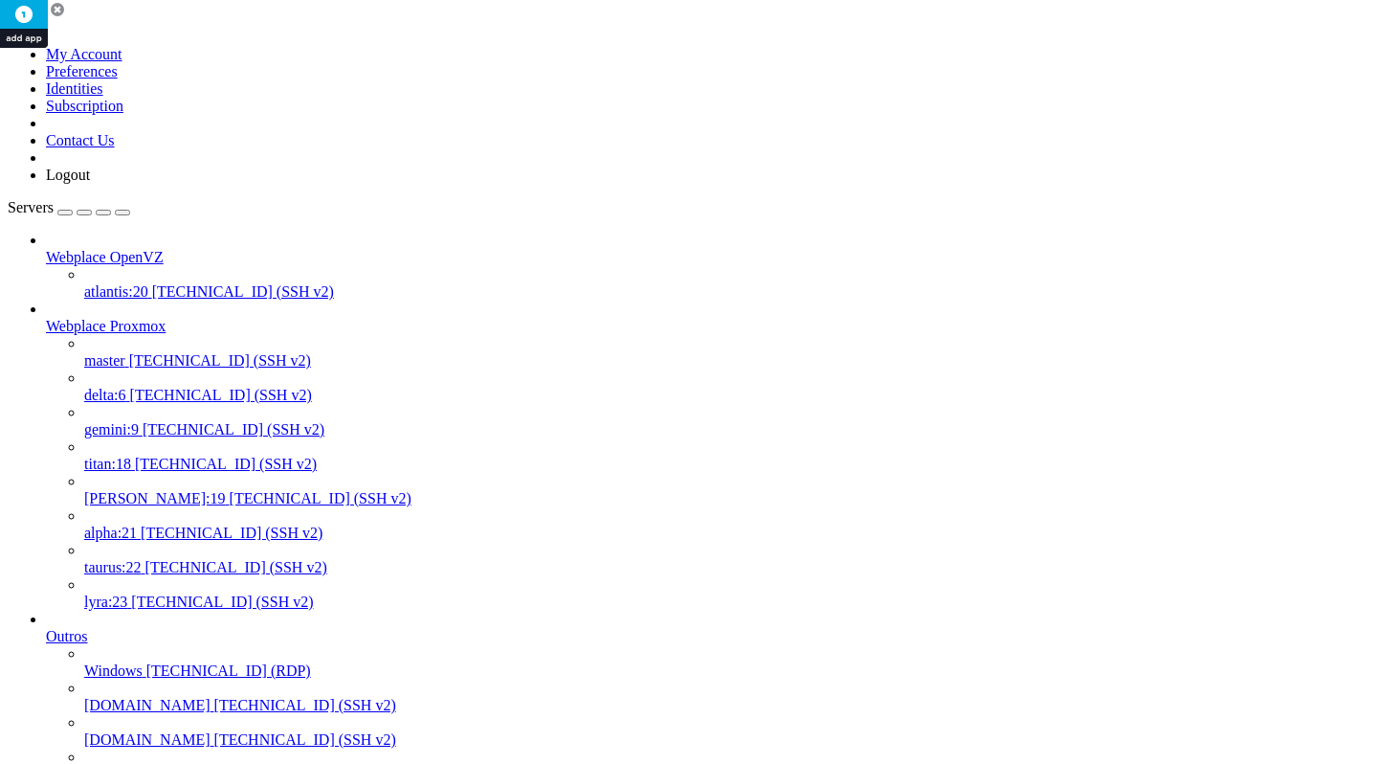
scroll to position [14, 0]
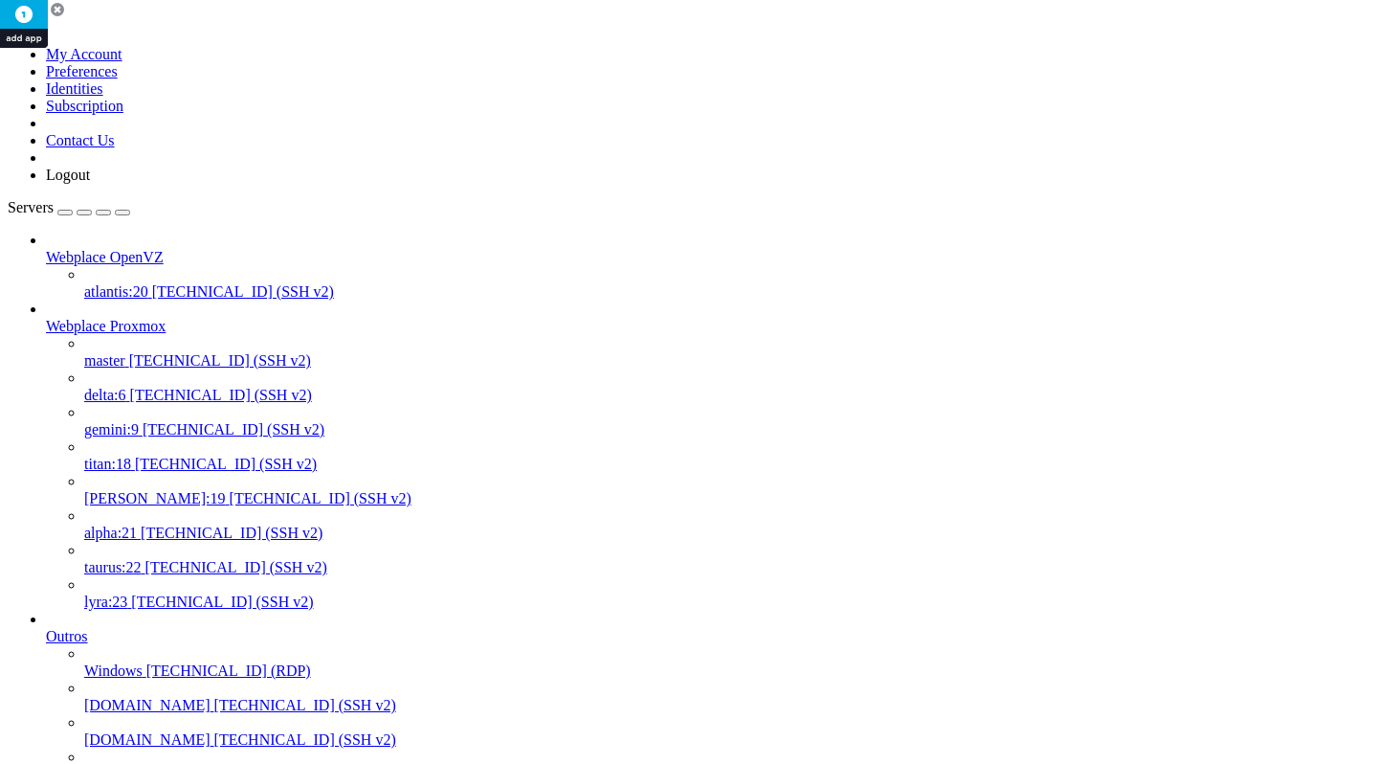
scroll to position [14, 0]
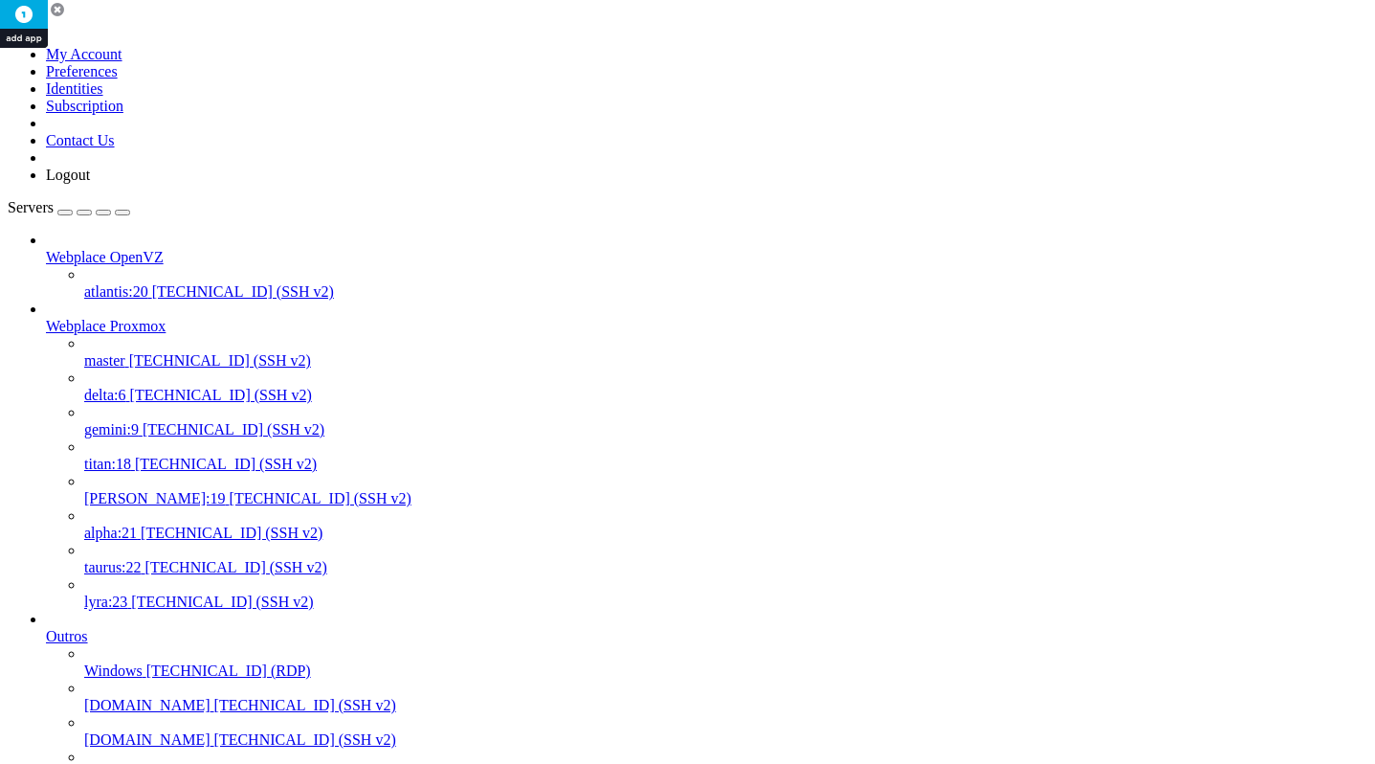
scroll to position [0, 0]
